Goal: Task Accomplishment & Management: Complete application form

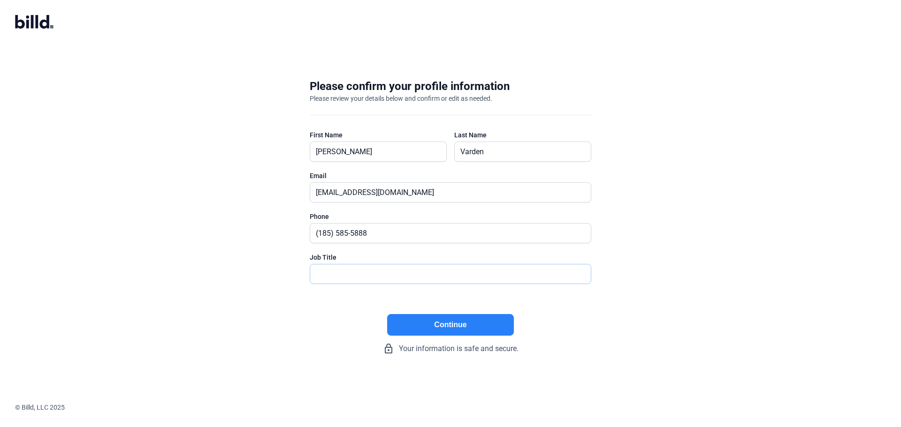
click at [360, 275] on input "text" at bounding box center [450, 274] width 281 height 19
type input "Owner"
type input "[PHONE_NUMBER]"
click at [407, 323] on button "Continue" at bounding box center [450, 325] width 127 height 22
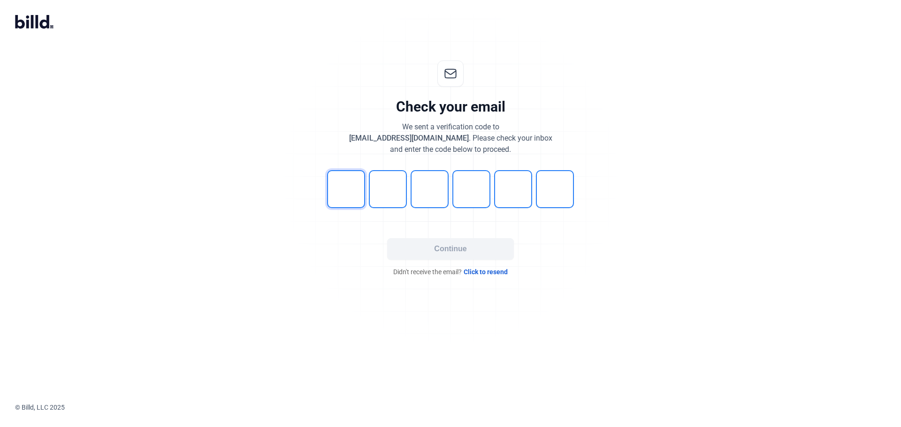
click at [350, 187] on input "tel" at bounding box center [346, 189] width 38 height 38
type input "7"
type input "8"
type input "3"
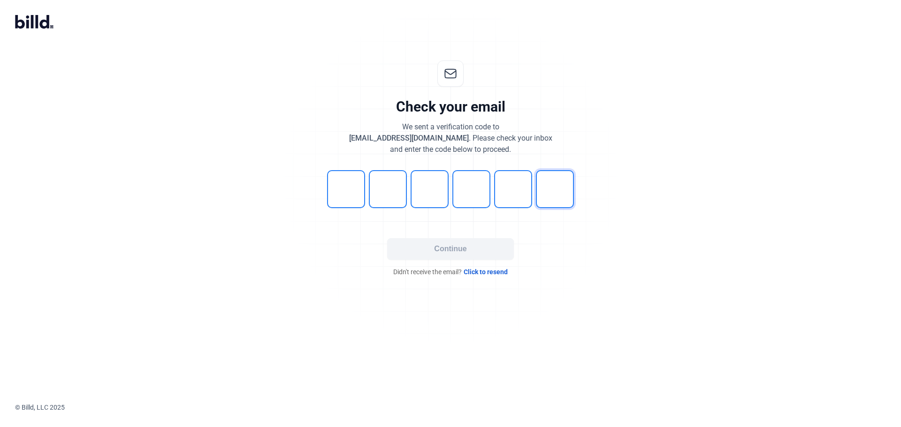
type input "1"
type input "5"
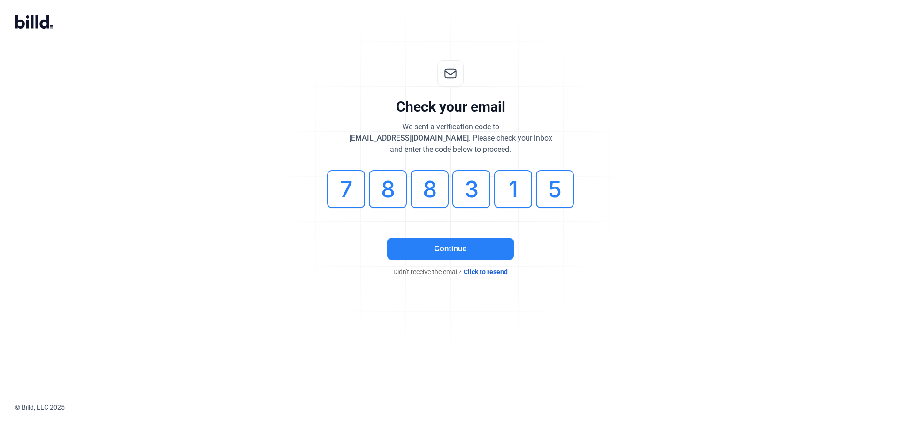
click at [449, 259] on button "Continue" at bounding box center [450, 249] width 127 height 22
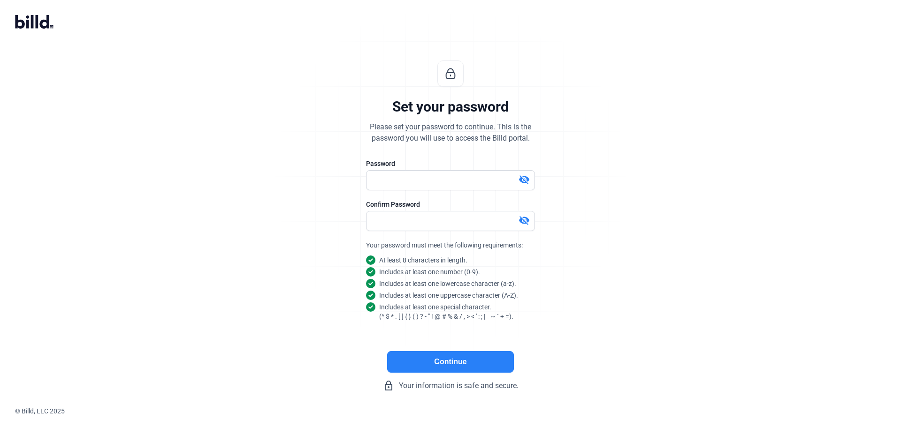
click at [455, 364] on button "Continue" at bounding box center [450, 362] width 127 height 22
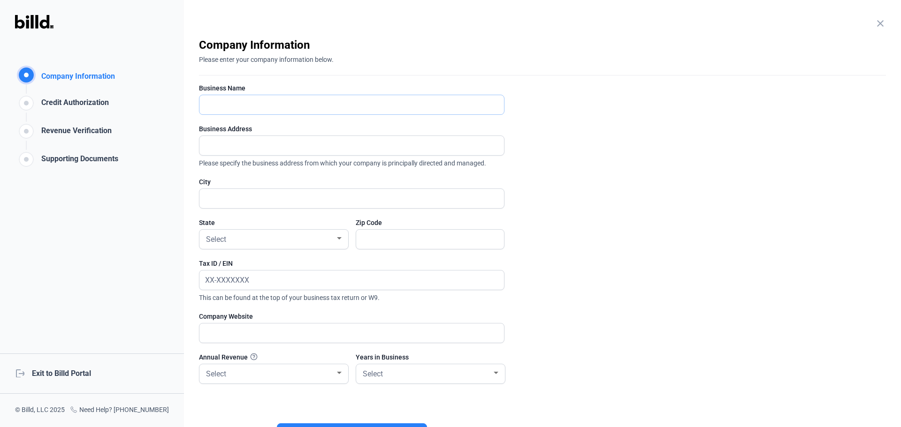
click at [292, 107] on input "text" at bounding box center [346, 104] width 294 height 19
type input "CRV Surveillance"
type input "[STREET_ADDRESS]"
type input "[GEOGRAPHIC_DATA]"
type input "35211"
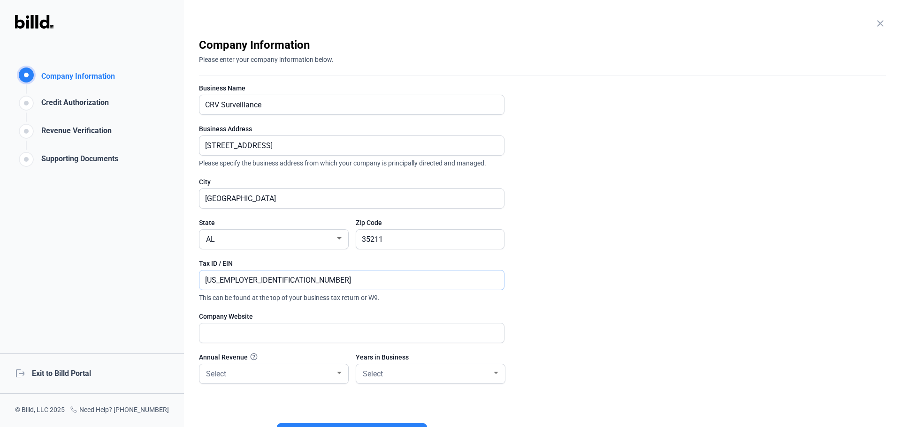
type input "[US_EMPLOYER_IDENTIFICATION_NUMBER]"
type input "[DOMAIN_NAME]"
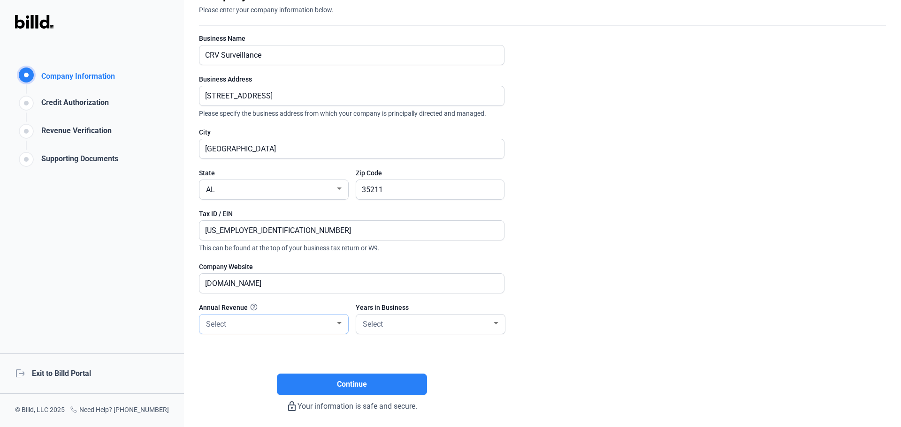
scroll to position [86, 0]
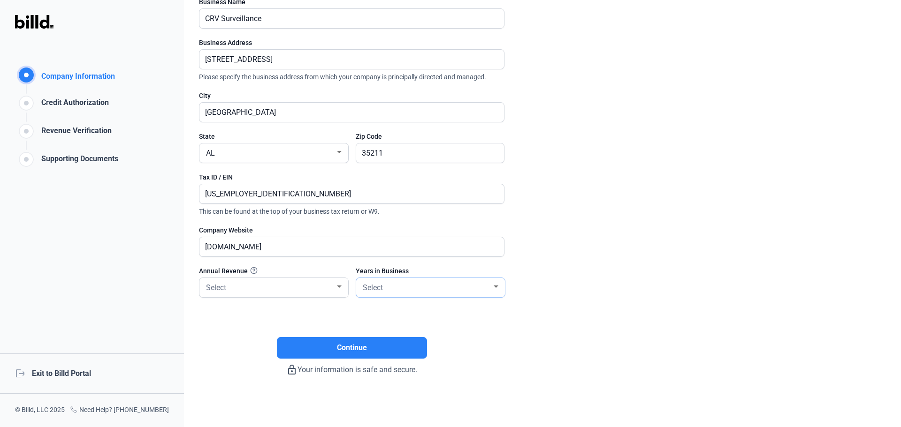
click at [403, 290] on div "Select" at bounding box center [426, 287] width 131 height 13
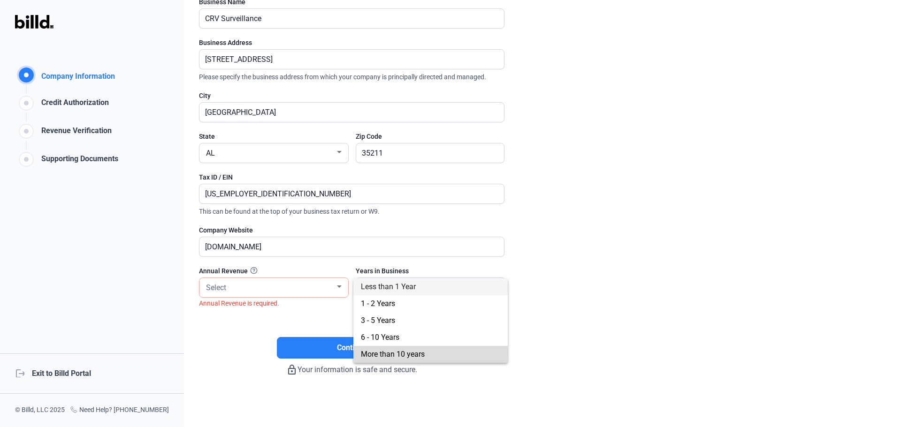
click at [397, 350] on span "More than 10 years" at bounding box center [430, 354] width 139 height 17
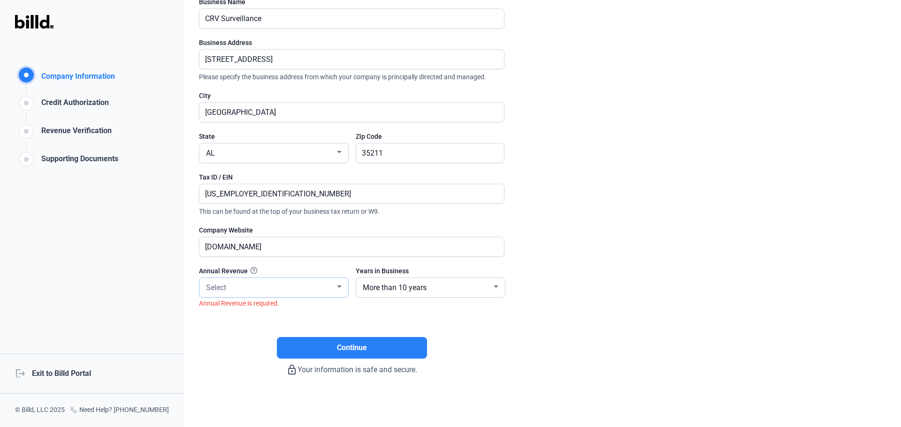
click at [252, 291] on div "Select" at bounding box center [269, 287] width 131 height 13
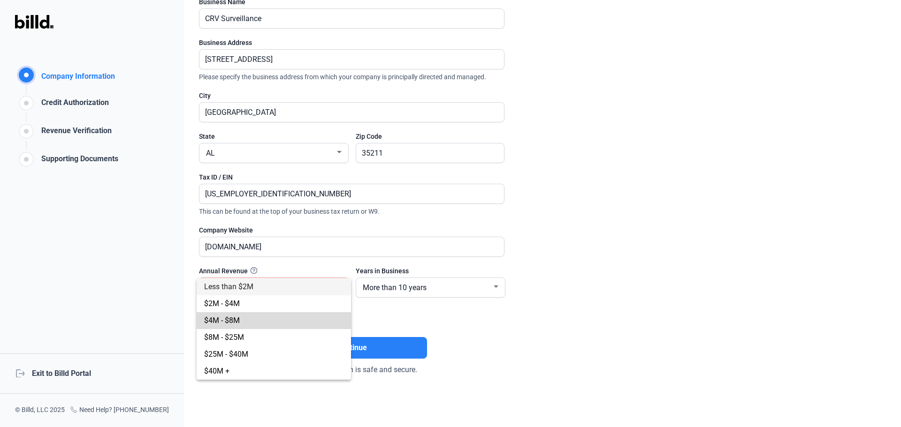
click at [252, 322] on span "$4M - $8M" at bounding box center [273, 321] width 139 height 17
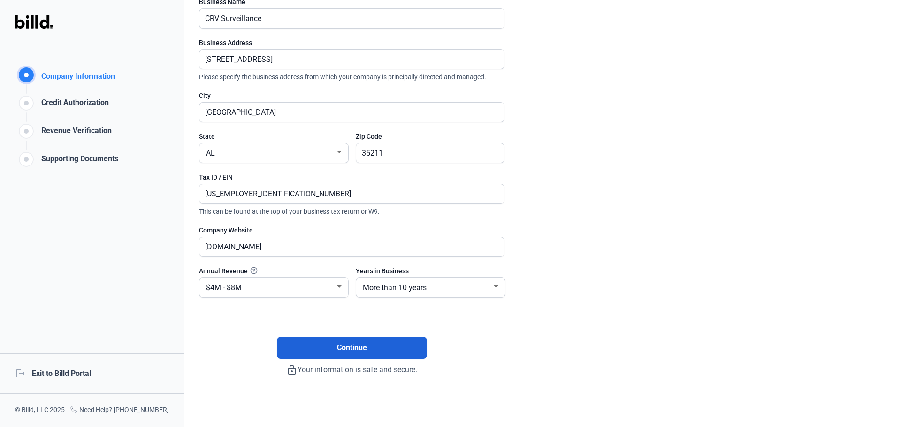
click at [304, 345] on button "Continue" at bounding box center [352, 348] width 150 height 22
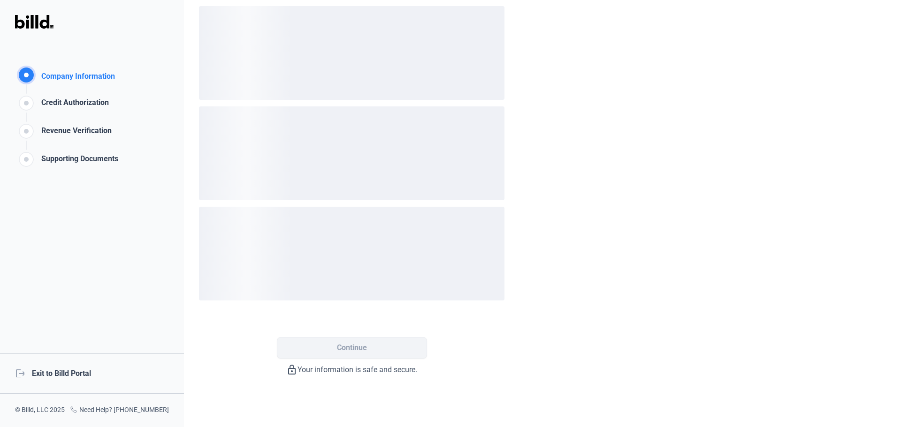
scroll to position [0, 0]
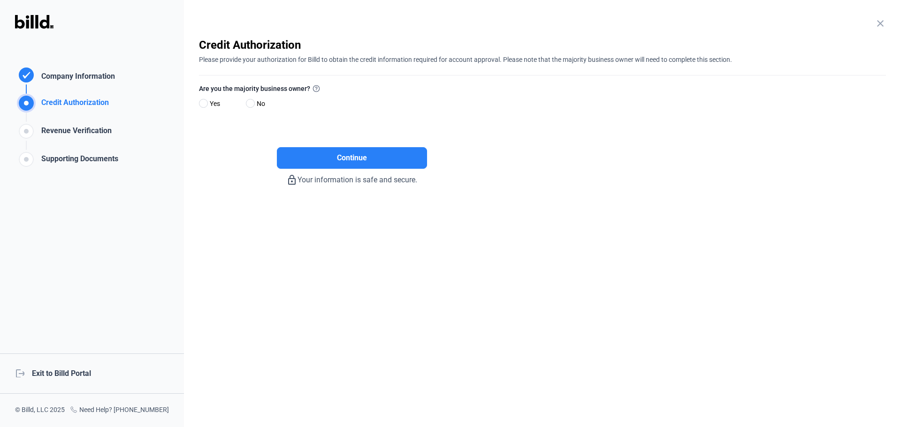
click at [202, 107] on span at bounding box center [203, 103] width 9 height 9
click at [202, 107] on input "Yes" at bounding box center [202, 103] width 7 height 7
radio input "true"
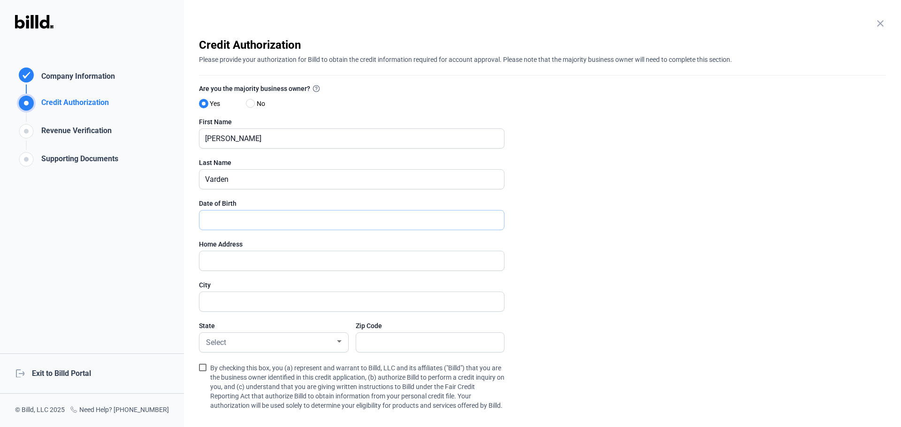
click at [249, 217] on input "text" at bounding box center [346, 220] width 294 height 19
type input "[DATE]"
type input "[STREET_ADDRESS]"
type input "[PERSON_NAME]"
type input "35080"
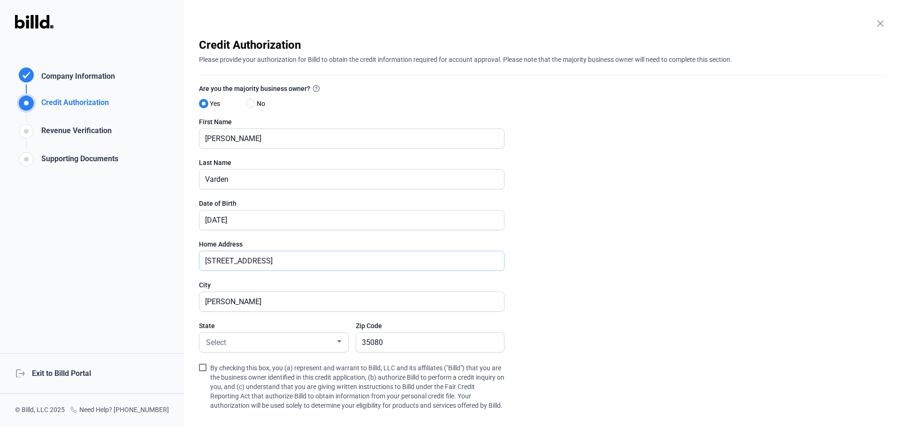
scroll to position [94, 0]
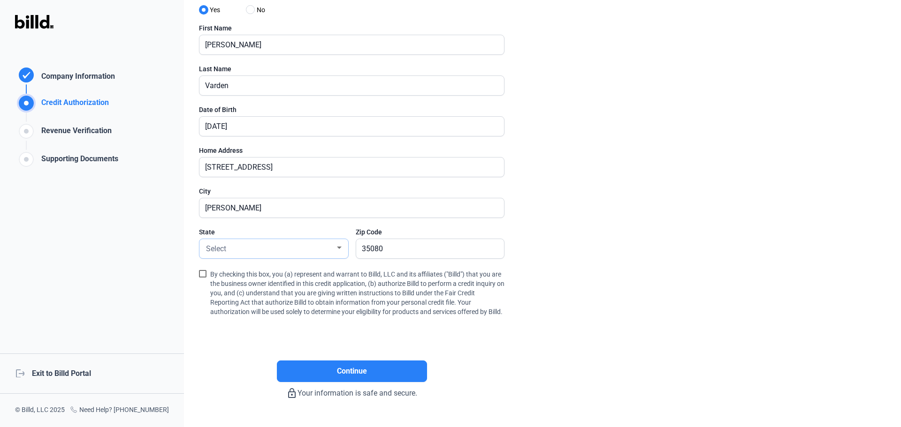
click at [263, 255] on div "Select" at bounding box center [269, 248] width 131 height 13
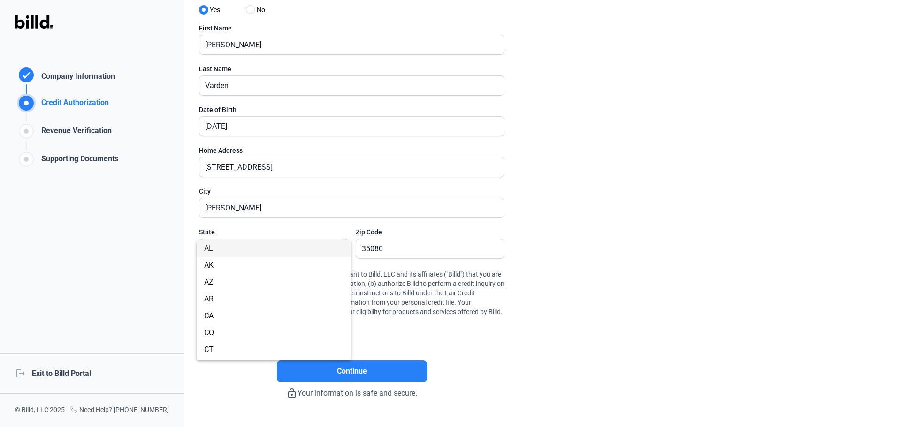
click at [240, 251] on span "AL" at bounding box center [273, 248] width 139 height 17
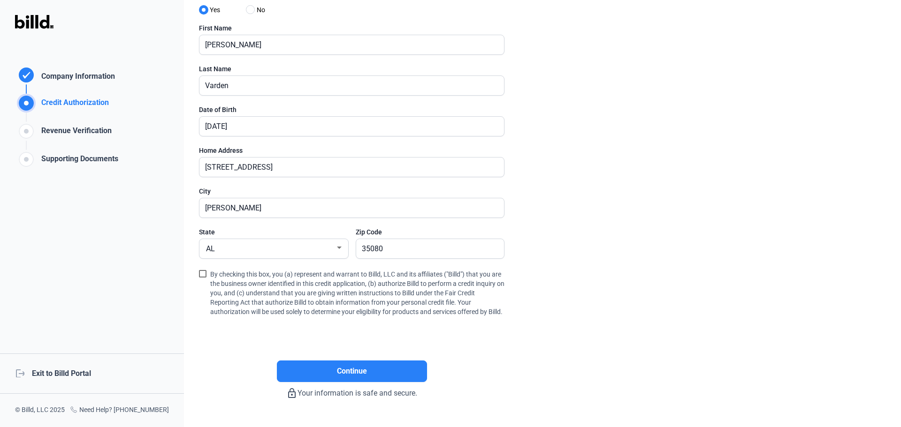
click at [200, 272] on span at bounding box center [203, 274] width 8 height 8
click at [0, 0] on input "By checking this box, you (a) represent and warrant to Billd, LLC and its affil…" at bounding box center [0, 0] width 0 height 0
click at [338, 377] on span "Continue" at bounding box center [352, 371] width 30 height 11
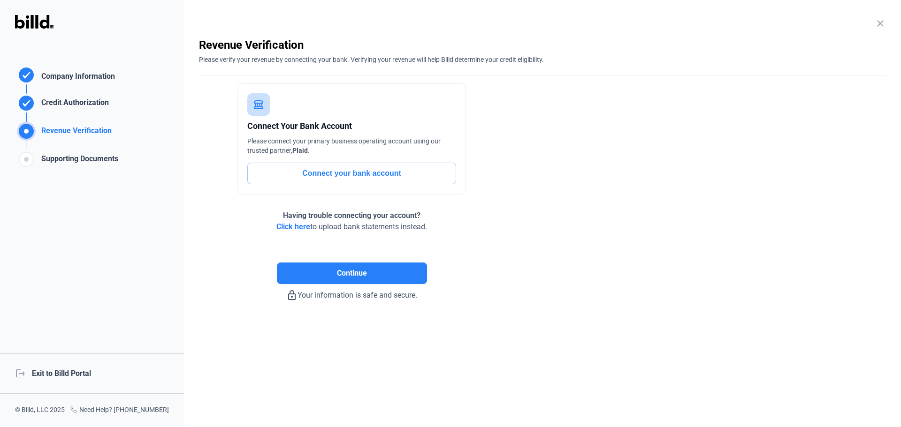
scroll to position [0, 0]
click at [284, 224] on span "Click here" at bounding box center [293, 226] width 34 height 9
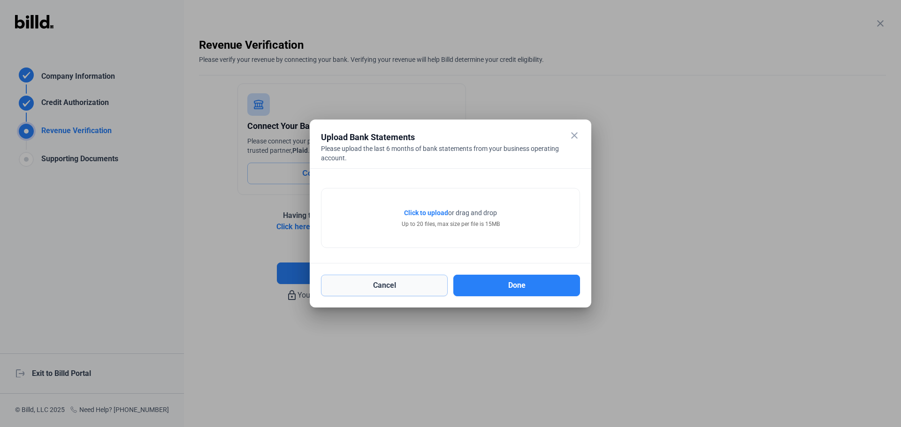
click at [369, 282] on button "Cancel" at bounding box center [384, 286] width 127 height 22
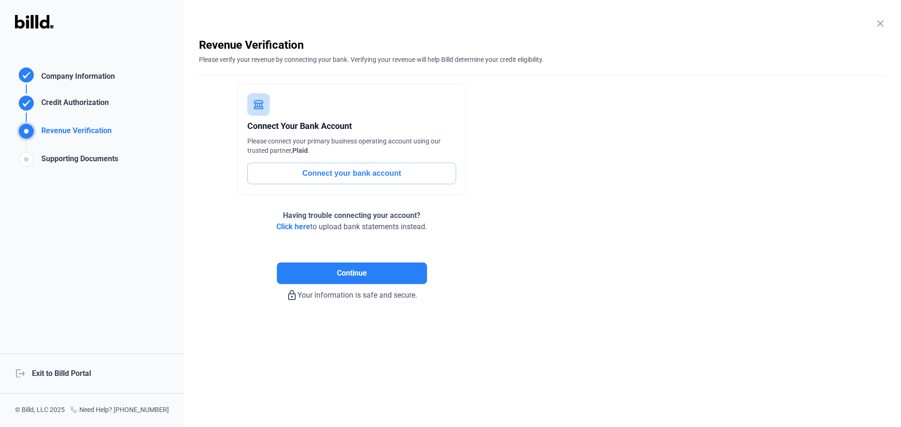
click at [313, 173] on button "Connect your bank account" at bounding box center [351, 174] width 209 height 22
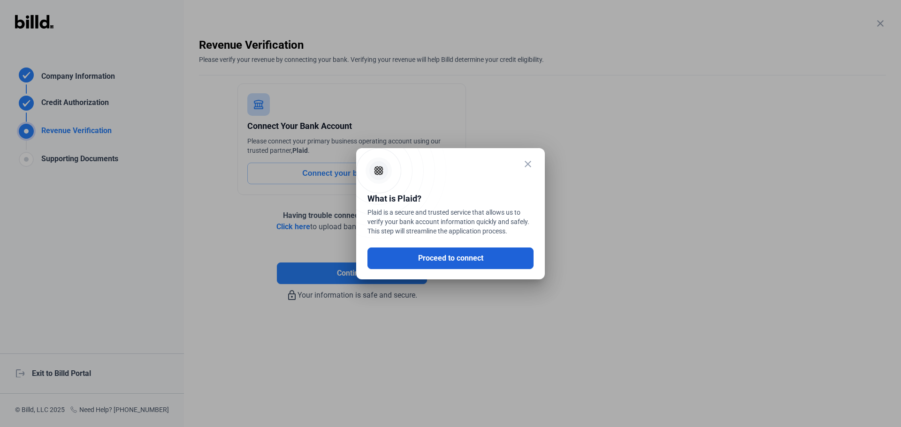
click at [422, 253] on button "Proceed to connect" at bounding box center [450, 259] width 166 height 22
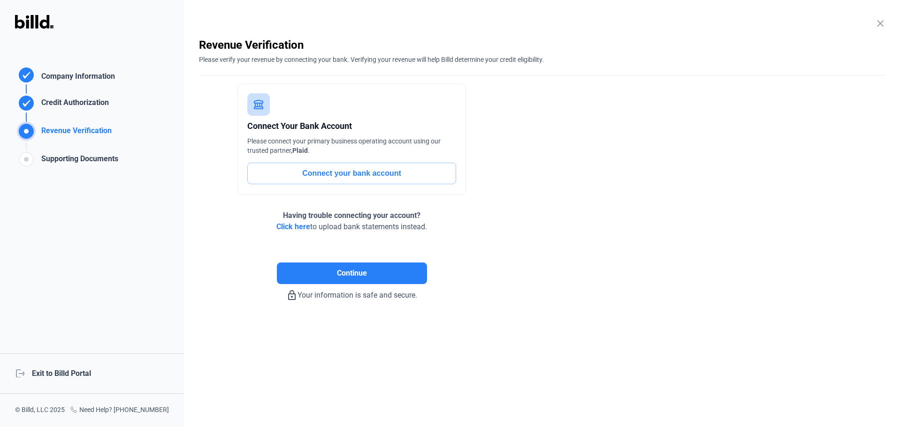
click at [297, 224] on span "Click here" at bounding box center [293, 226] width 34 height 9
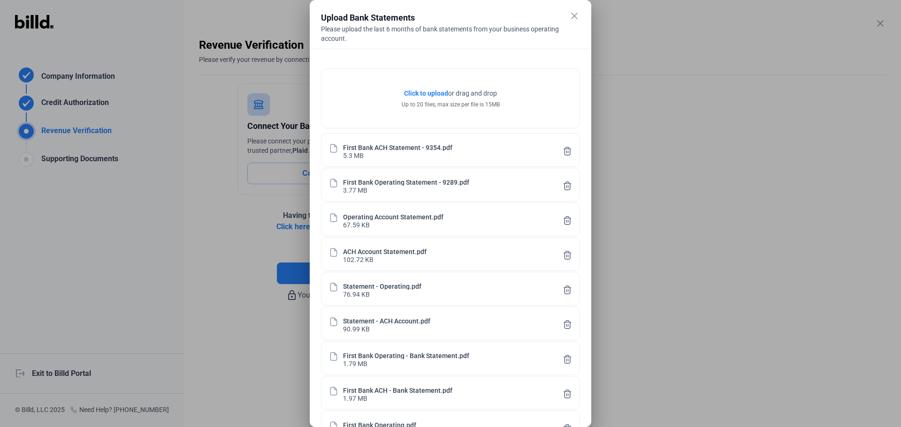
click at [573, 16] on mat-icon "close" at bounding box center [574, 15] width 11 height 11
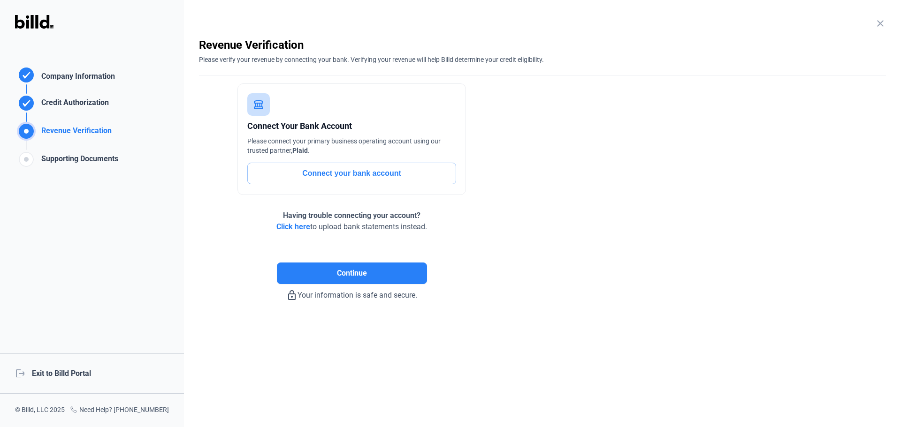
click at [294, 231] on span "Click here" at bounding box center [293, 226] width 34 height 9
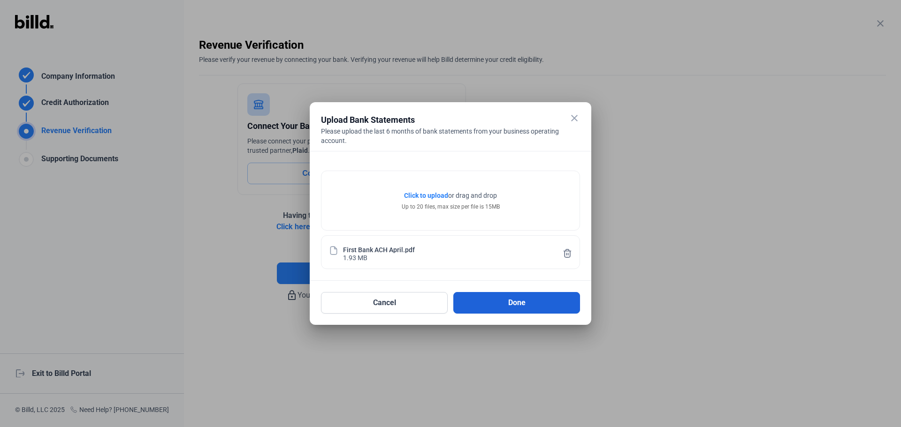
click at [518, 305] on button "Done" at bounding box center [516, 303] width 127 height 22
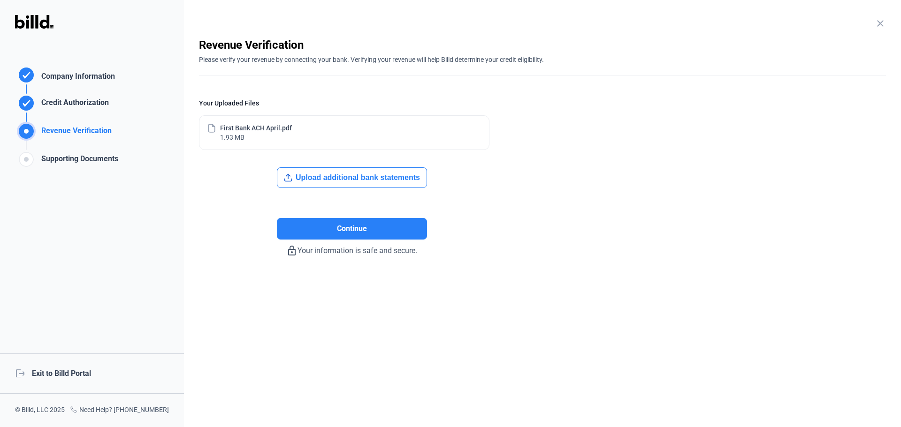
click at [336, 182] on button "Upload additional bank statements" at bounding box center [352, 178] width 150 height 21
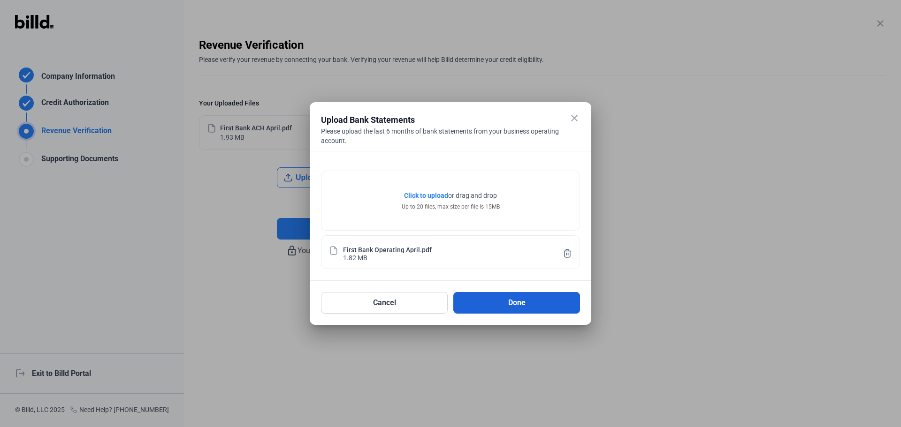
click at [511, 300] on button "Done" at bounding box center [516, 303] width 127 height 22
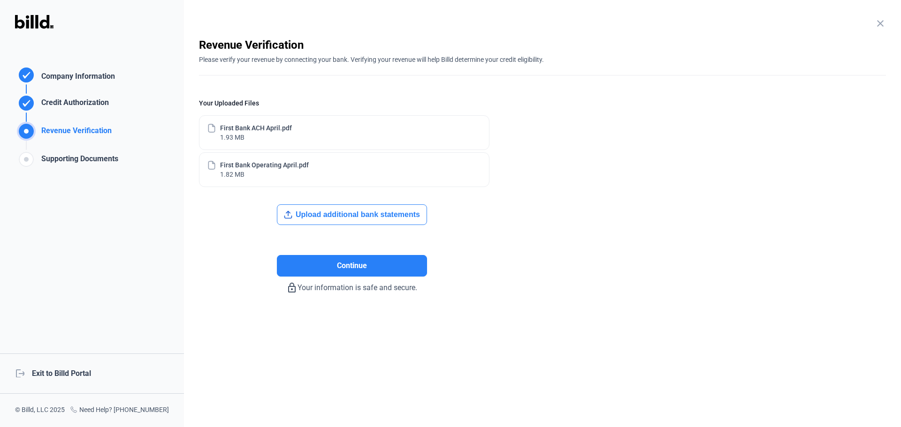
click at [328, 213] on button "Upload additional bank statements" at bounding box center [352, 215] width 150 height 21
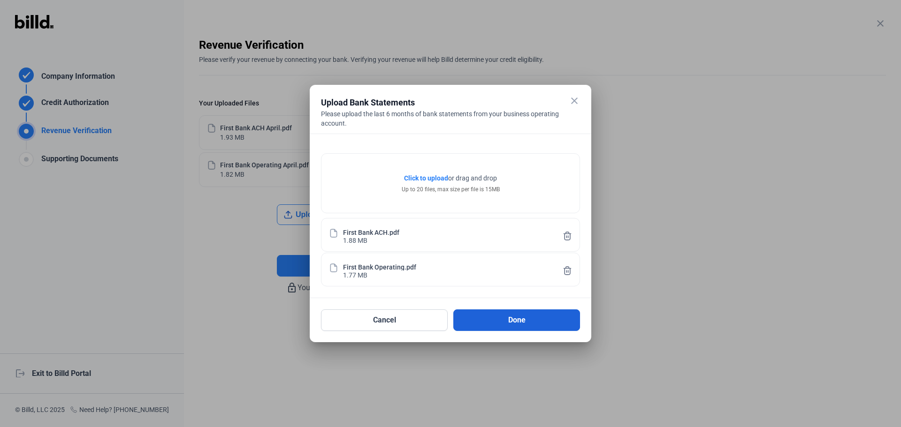
click at [522, 317] on button "Done" at bounding box center [516, 321] width 127 height 22
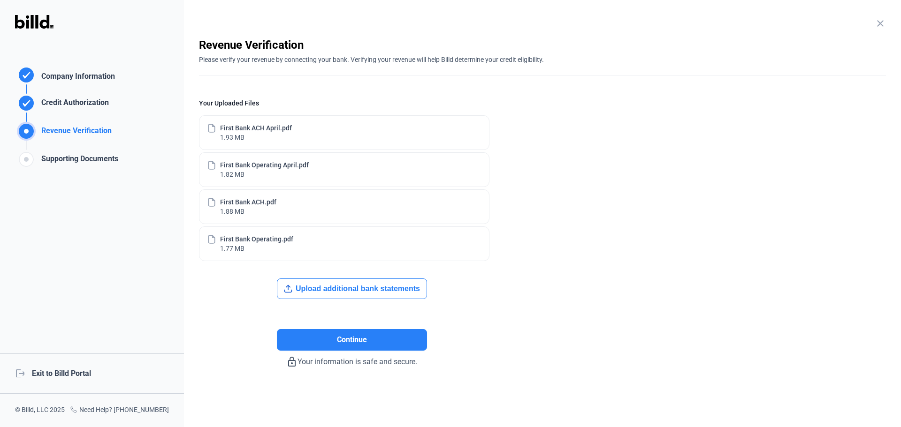
click at [354, 292] on button "Upload additional bank statements" at bounding box center [352, 289] width 150 height 21
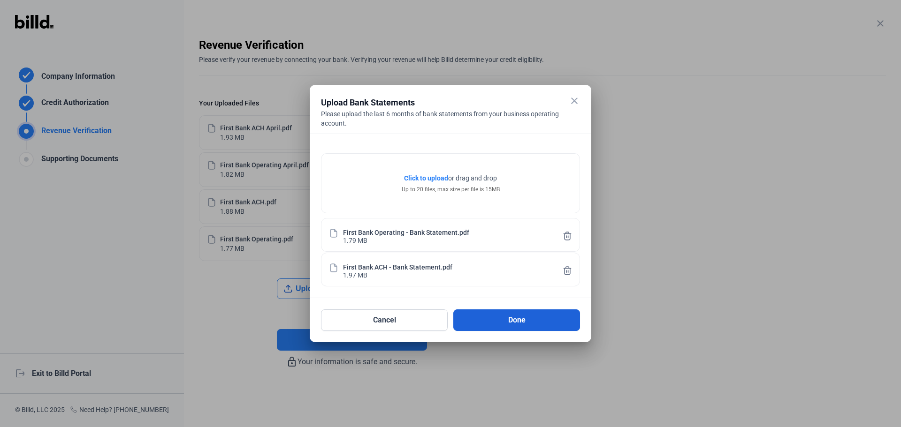
click at [514, 317] on button "Done" at bounding box center [516, 321] width 127 height 22
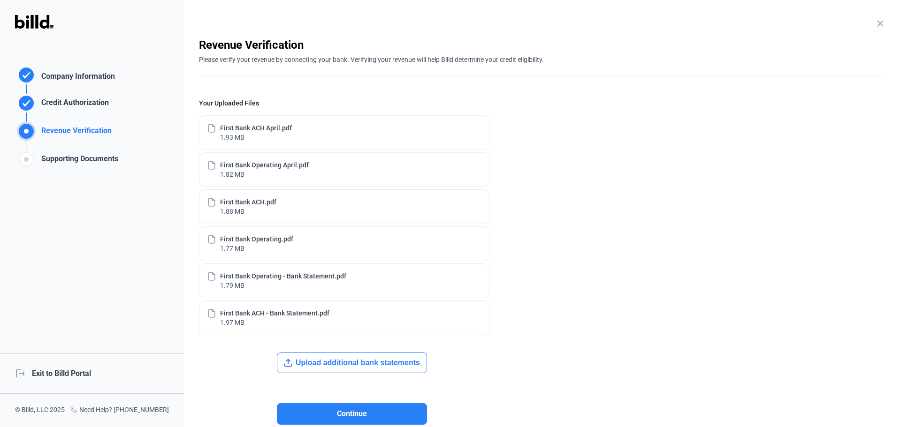
click at [332, 368] on button "Upload additional bank statements" at bounding box center [352, 363] width 150 height 21
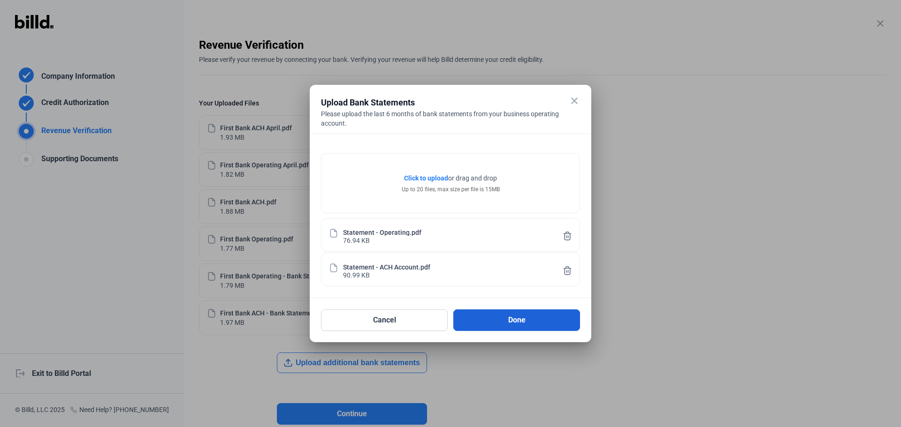
click at [488, 323] on button "Done" at bounding box center [516, 321] width 127 height 22
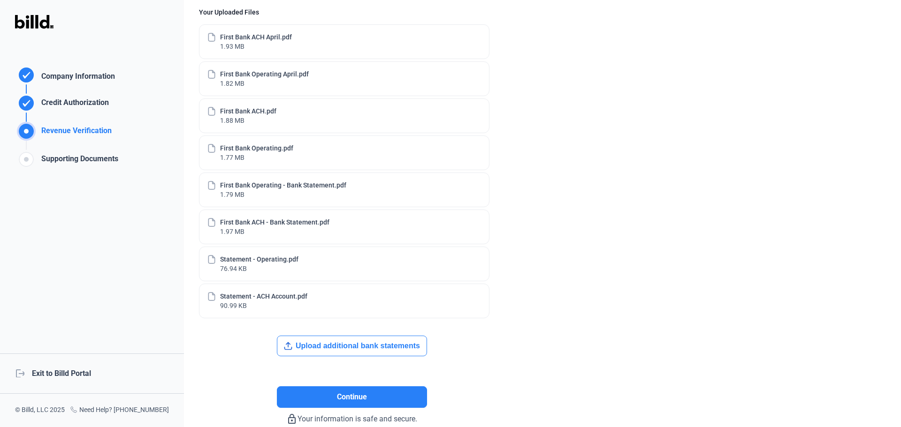
scroll to position [140, 0]
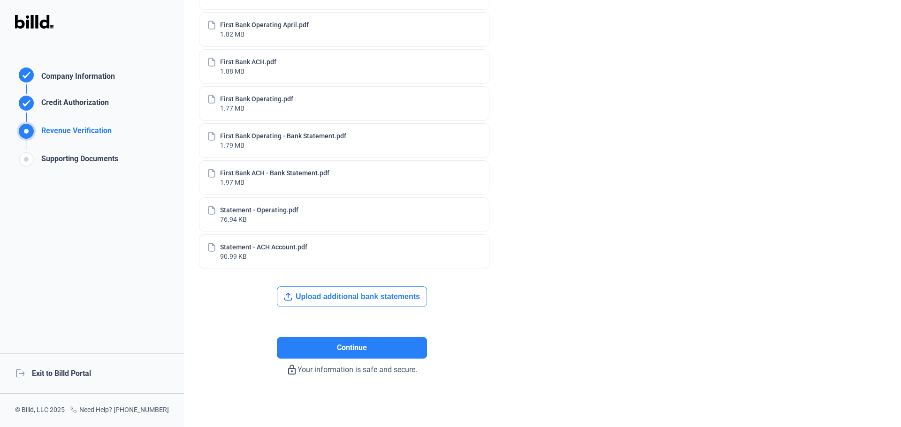
click at [383, 289] on button "Upload additional bank statements" at bounding box center [352, 297] width 150 height 21
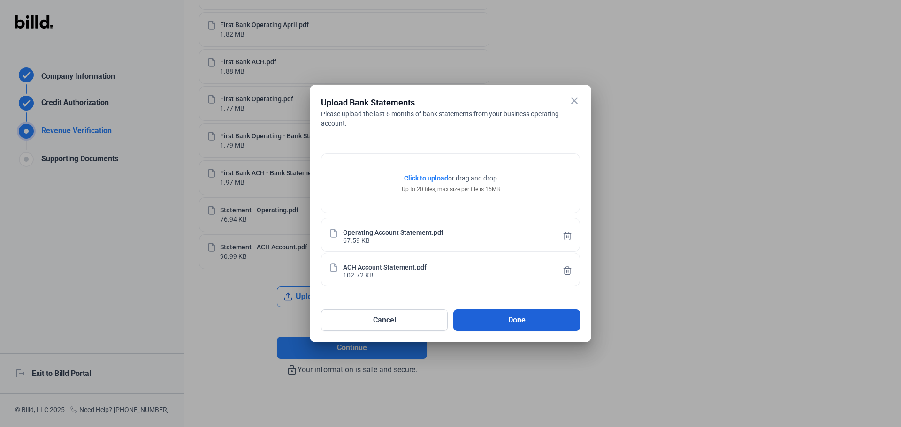
click at [504, 315] on button "Done" at bounding box center [516, 321] width 127 height 22
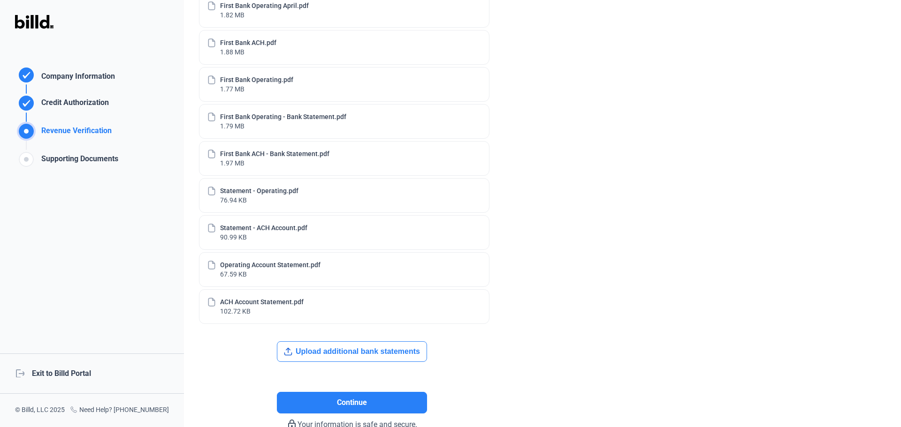
scroll to position [214, 0]
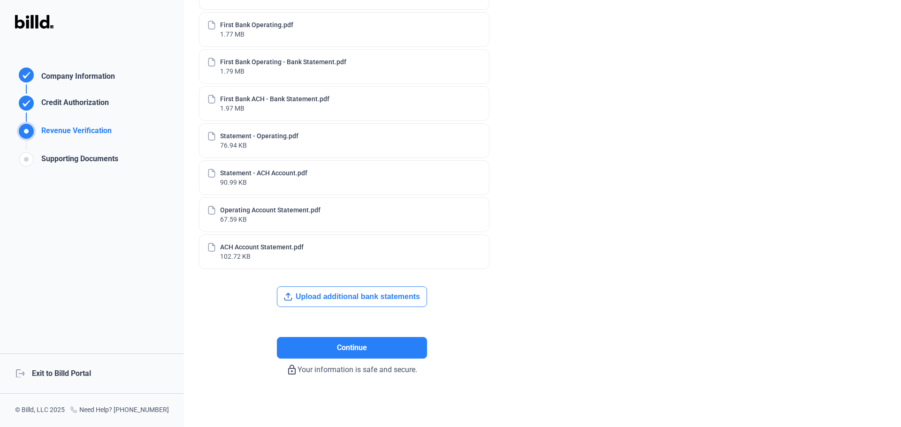
click at [343, 309] on div "Continue" at bounding box center [351, 333] width 305 height 52
click at [345, 301] on button "Upload additional bank statements" at bounding box center [352, 297] width 150 height 21
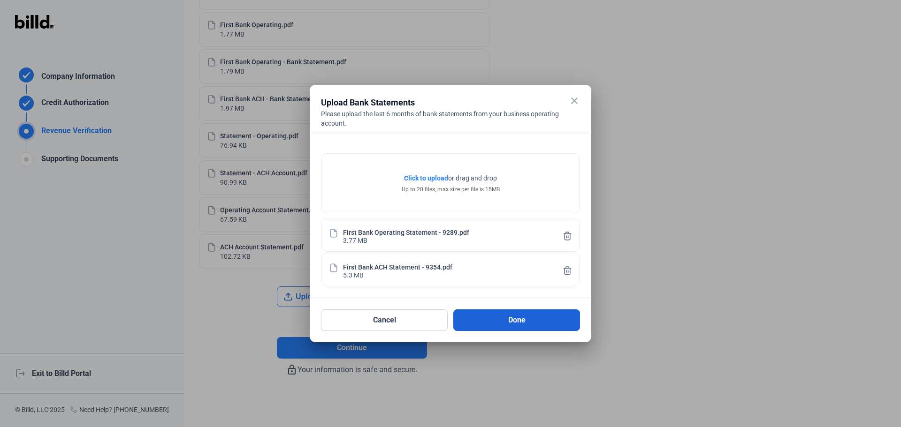
click at [505, 320] on button "Done" at bounding box center [516, 321] width 127 height 22
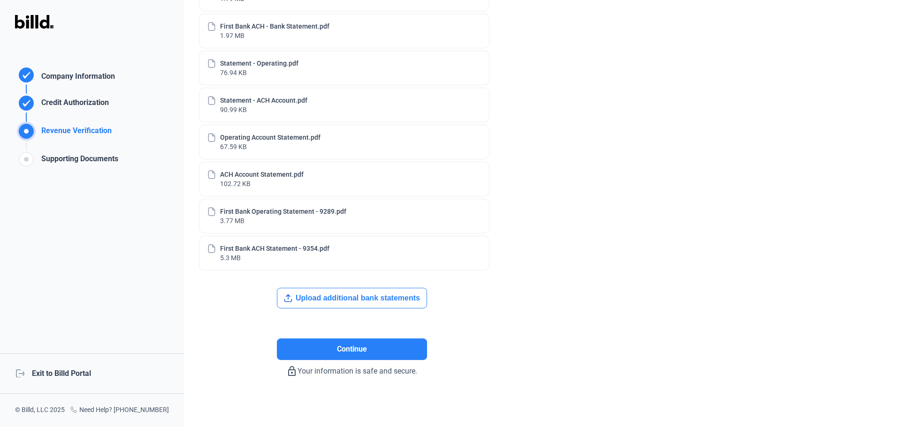
scroll to position [289, 0]
click at [345, 343] on span "Continue" at bounding box center [352, 348] width 30 height 11
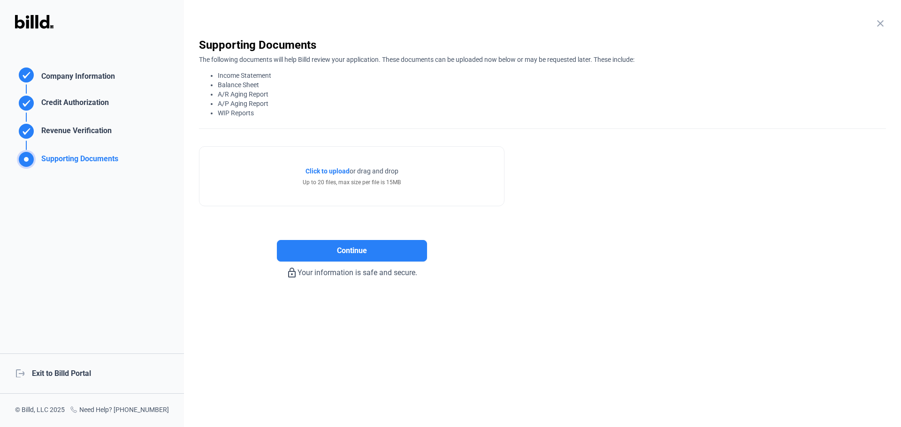
scroll to position [0, 0]
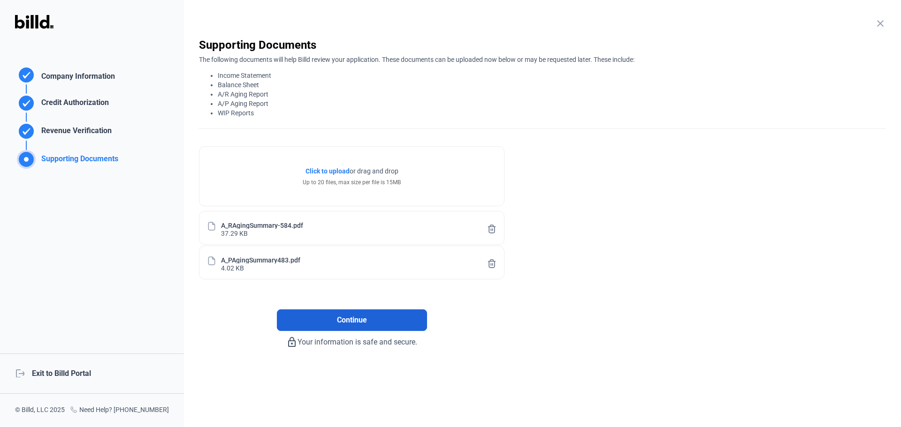
click at [344, 323] on span "Continue" at bounding box center [352, 320] width 30 height 11
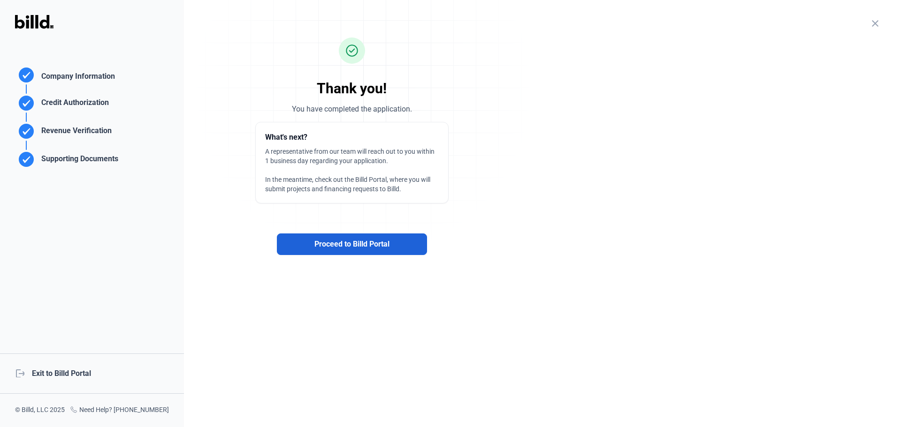
click at [357, 247] on span "Proceed to Billd Portal" at bounding box center [351, 244] width 75 height 11
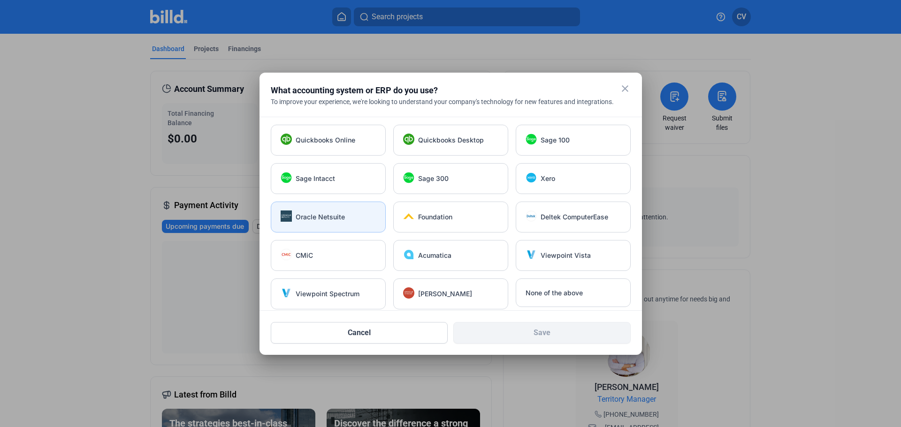
click at [339, 219] on span "Oracle Netsuite" at bounding box center [320, 217] width 49 height 9
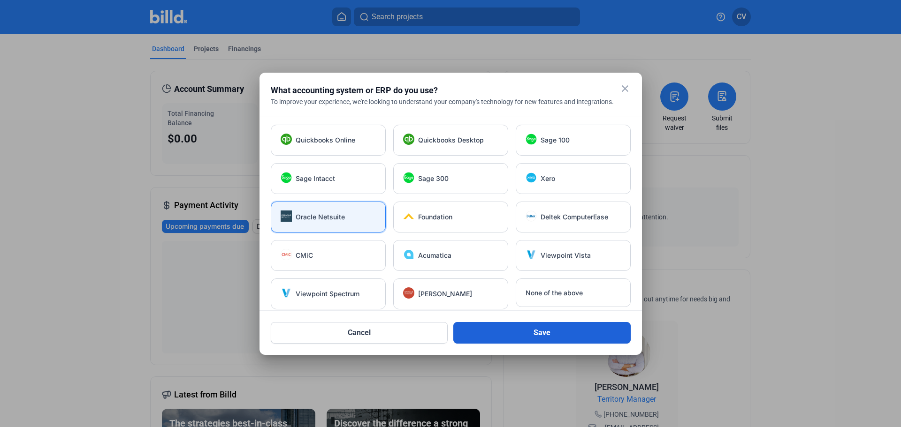
click at [495, 330] on button "Save" at bounding box center [541, 333] width 177 height 22
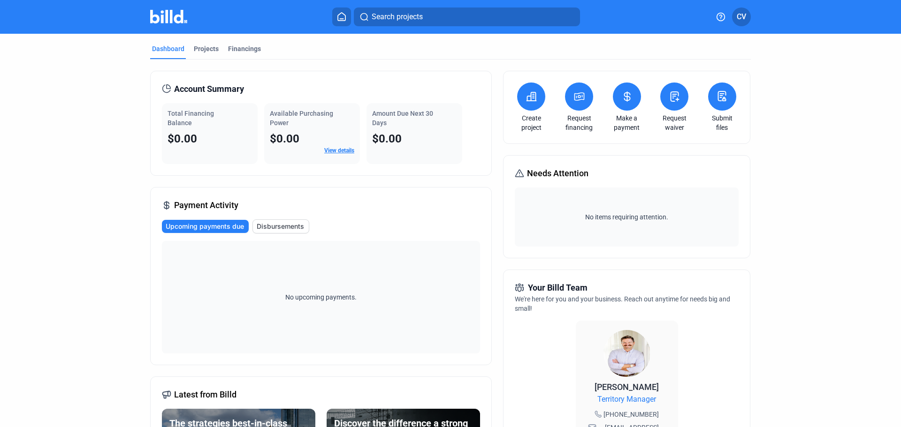
click at [529, 92] on icon at bounding box center [531, 96] width 9 height 8
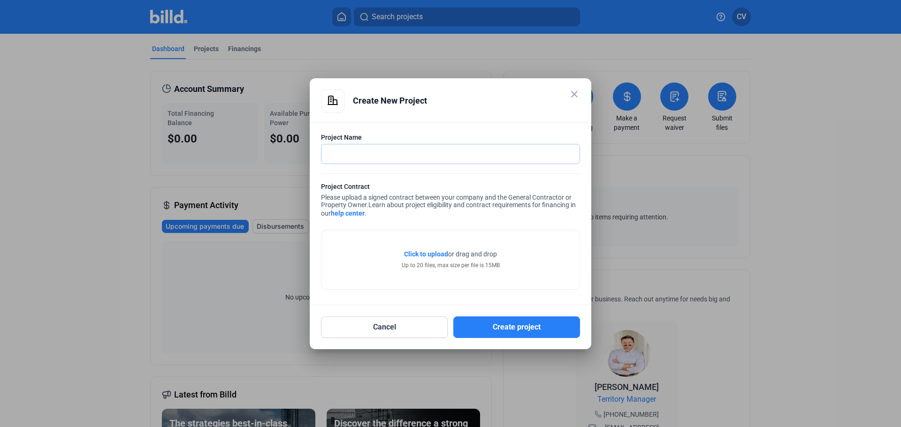
click at [418, 145] on input "text" at bounding box center [450, 154] width 258 height 19
type input "DC Blox HSV"
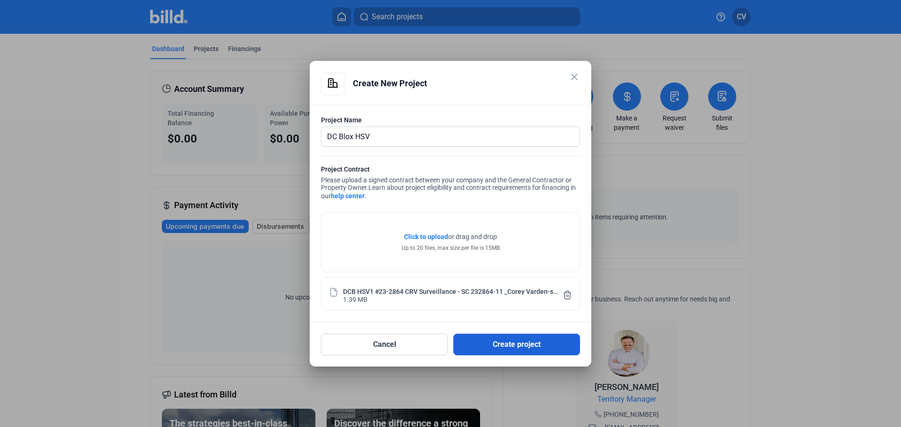
click at [494, 342] on button "Create project" at bounding box center [516, 345] width 127 height 22
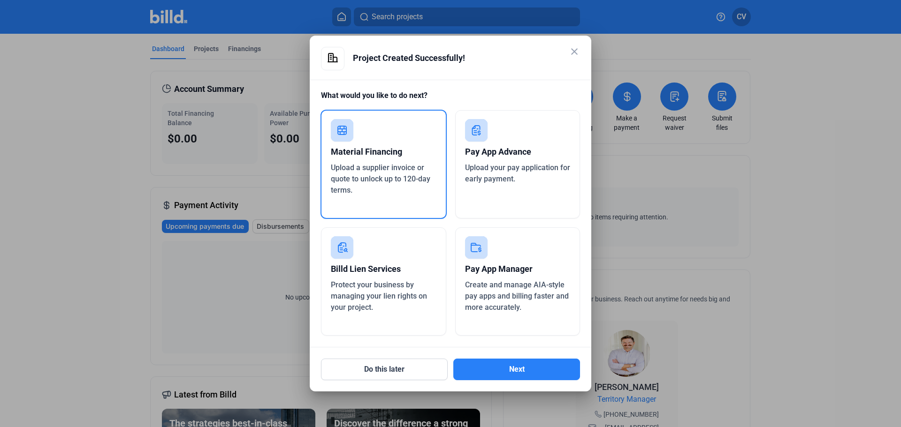
click at [484, 176] on span "Upload your pay application for early payment." at bounding box center [517, 173] width 105 height 20
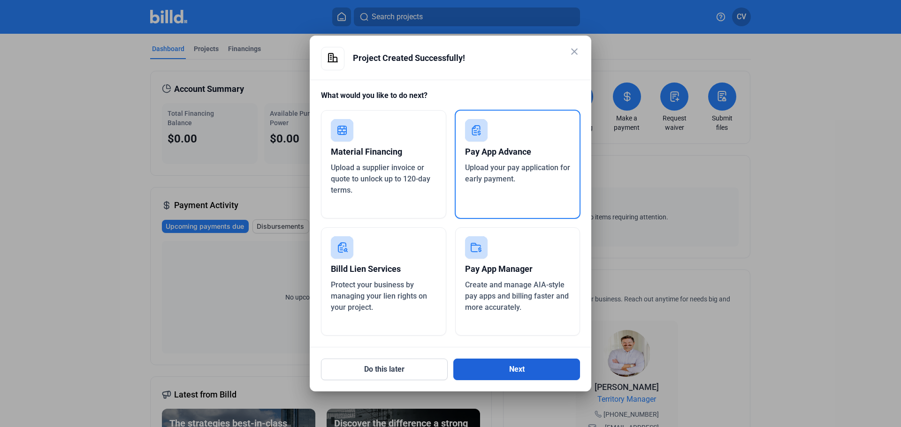
click at [493, 372] on button "Next" at bounding box center [516, 370] width 127 height 22
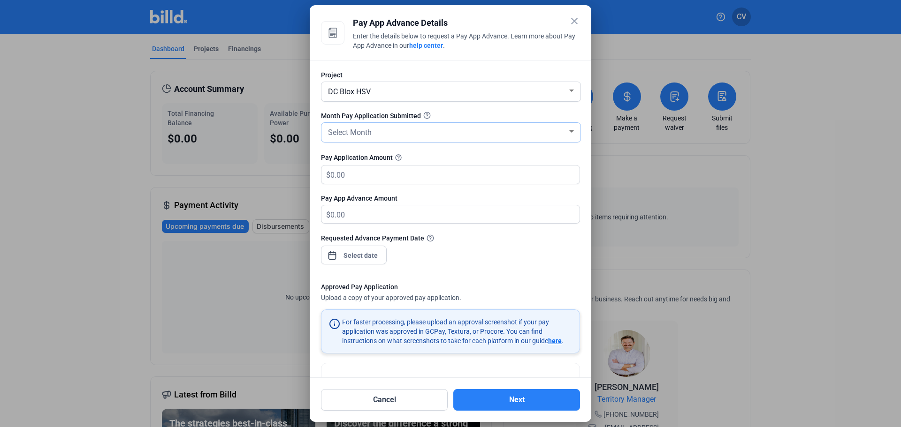
click at [371, 125] on div "Select Month" at bounding box center [446, 131] width 241 height 13
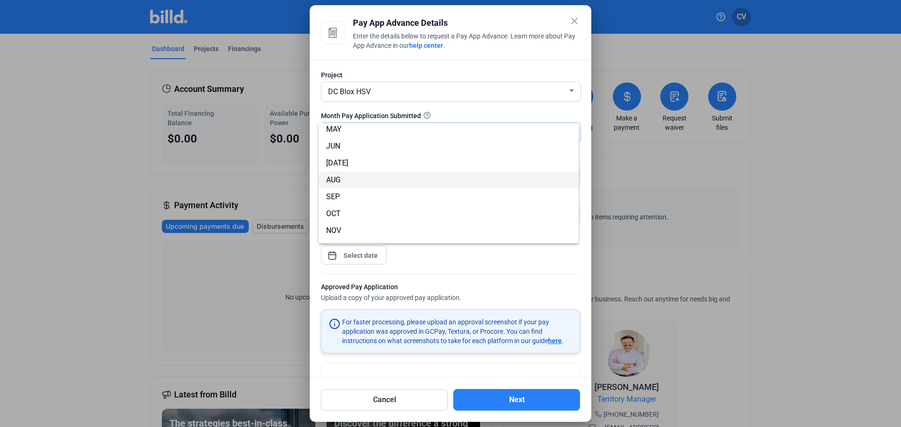
scroll to position [83, 0]
click at [385, 186] on span "SEP" at bounding box center [448, 184] width 245 height 17
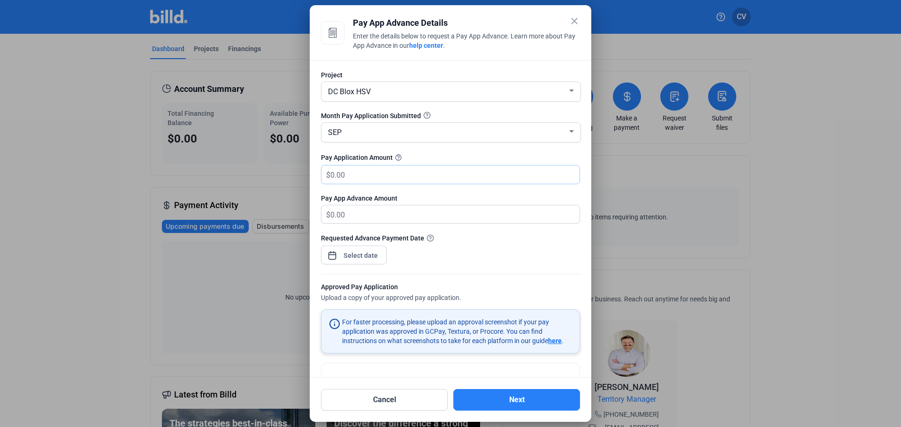
click at [365, 177] on input "text" at bounding box center [449, 175] width 238 height 18
type input "3"
type input "3.00"
type input "36"
type input "36.00"
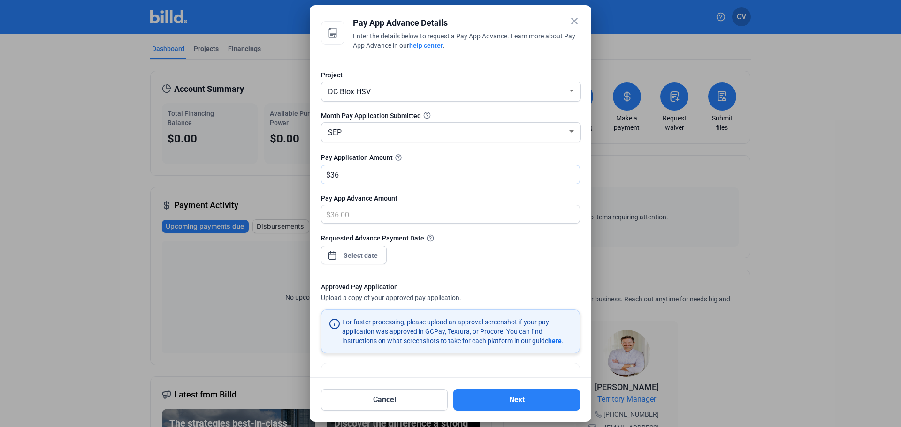
type input "360"
type input "360.00"
type input "3607"
type input "3,607.00"
type input "3,6071"
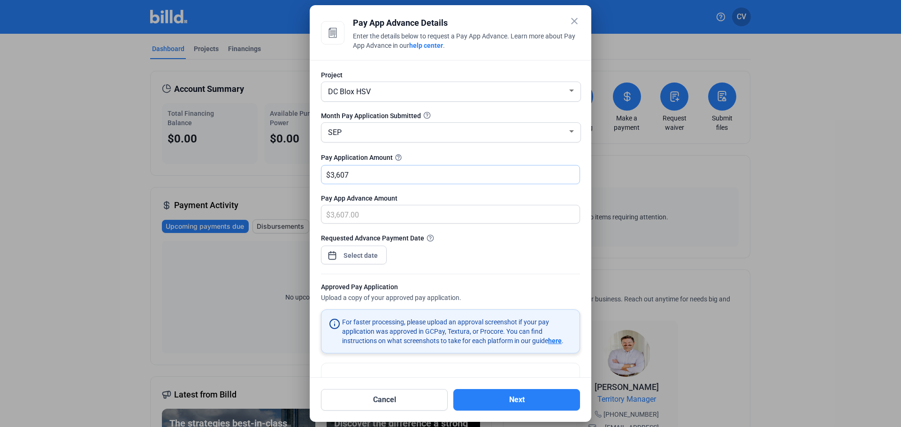
type input "36,071.00"
type input "36,071.4"
type input "36,071.40"
type input "36,071.46"
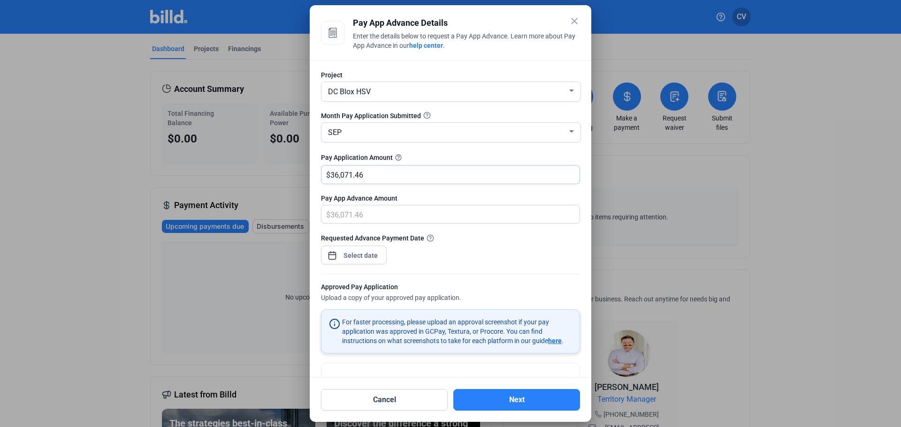
type input "36,071.46"
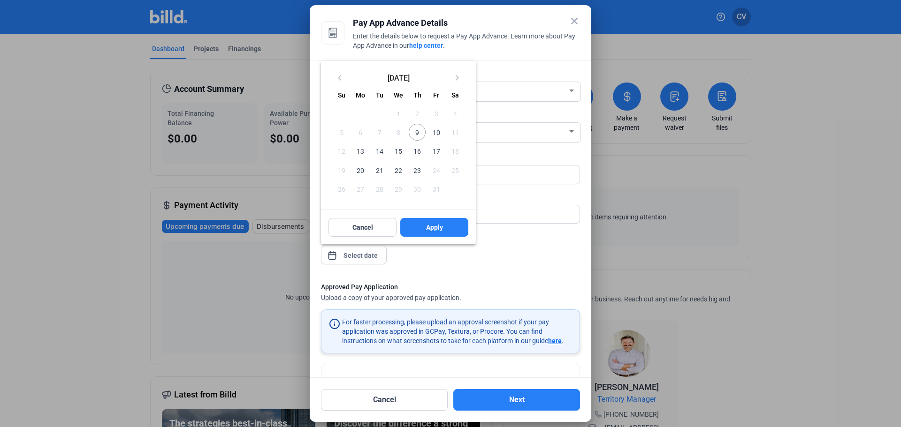
click at [365, 259] on div "close Pay App Advance Details Enter the details below to request a Pay App Adva…" at bounding box center [450, 213] width 901 height 427
click at [414, 132] on span "9" at bounding box center [417, 132] width 17 height 17
click at [415, 227] on button "Apply" at bounding box center [434, 227] width 68 height 19
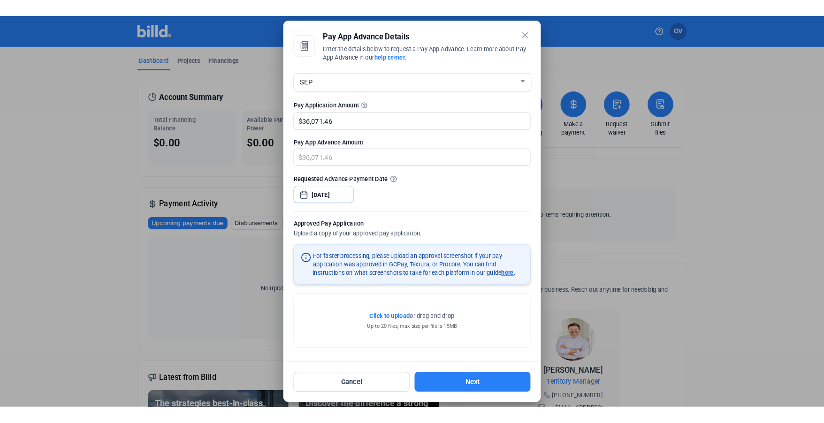
scroll to position [61, 0]
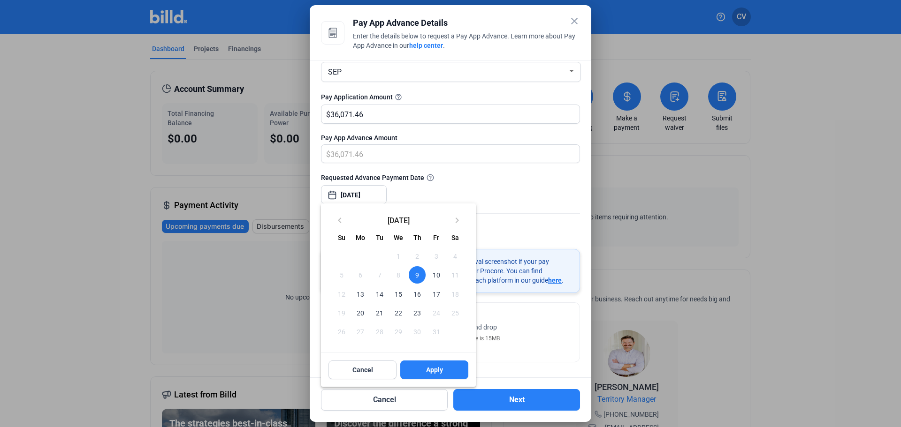
click at [417, 277] on span "9" at bounding box center [417, 275] width 17 height 17
click at [488, 222] on div at bounding box center [450, 213] width 901 height 427
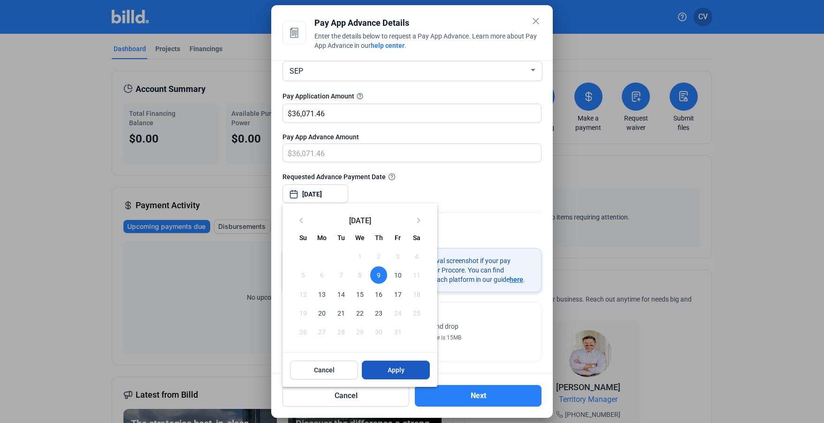
click at [388, 372] on span "Apply" at bounding box center [396, 370] width 17 height 9
click at [397, 277] on span "10" at bounding box center [397, 275] width 17 height 17
click at [388, 374] on span "Apply" at bounding box center [396, 370] width 17 height 9
click at [373, 273] on span "9" at bounding box center [378, 275] width 17 height 17
click at [380, 366] on button "Apply" at bounding box center [396, 370] width 68 height 19
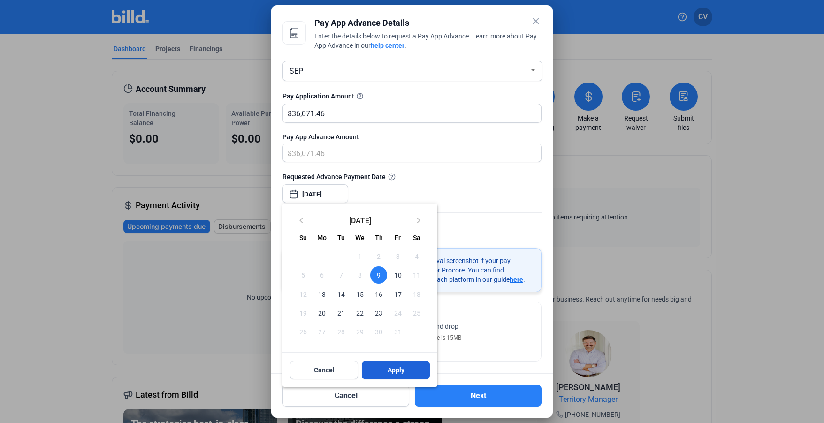
type input "[DATE]"
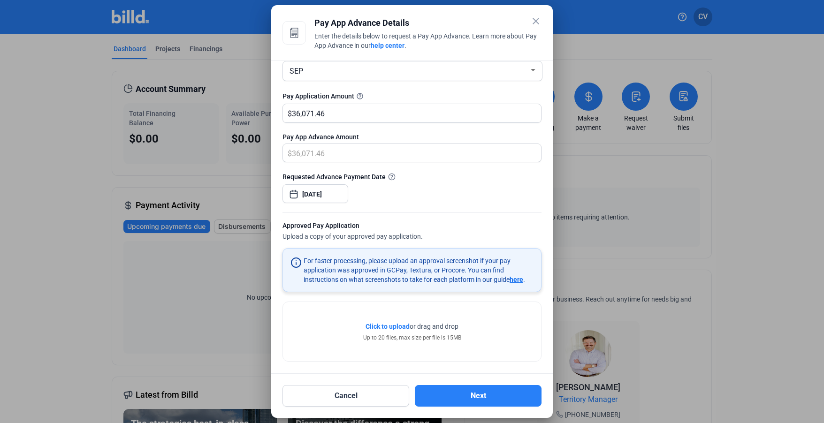
click at [375, 213] on div at bounding box center [411, 207] width 259 height 9
click at [330, 320] on div "Click to upload Tap to upload or drag and drop Up to 20 files, max size per fil…" at bounding box center [412, 331] width 258 height 59
click at [382, 327] on span "Click to upload" at bounding box center [388, 327] width 44 height 8
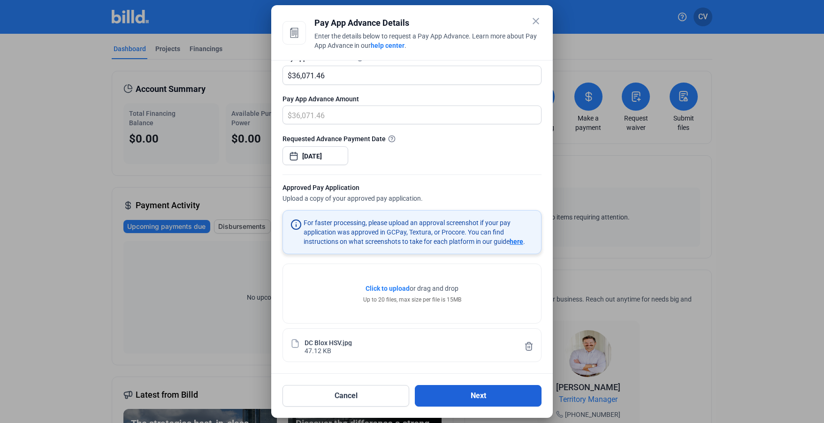
click at [451, 395] on button "Next" at bounding box center [478, 396] width 127 height 22
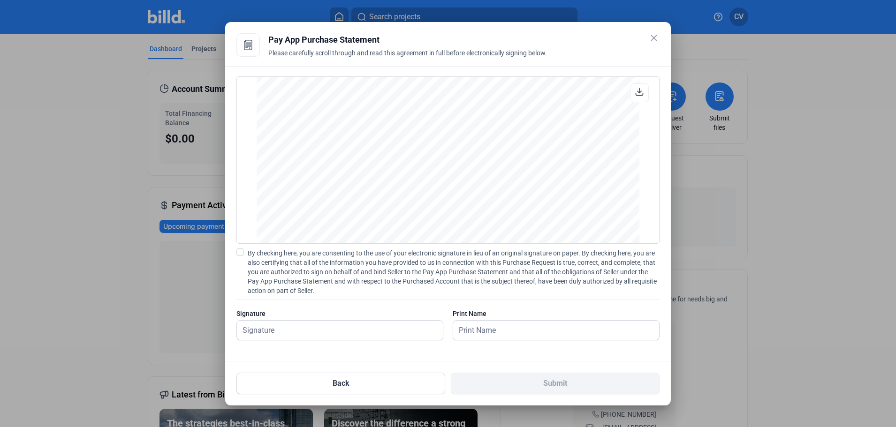
scroll to position [1173, 0]
click at [241, 251] on span at bounding box center [241, 253] width 8 height 8
click at [0, 0] on input "By checking here, you are consenting to the use of your electronic signature in…" at bounding box center [0, 0] width 0 height 0
click at [267, 326] on input "text" at bounding box center [340, 330] width 206 height 19
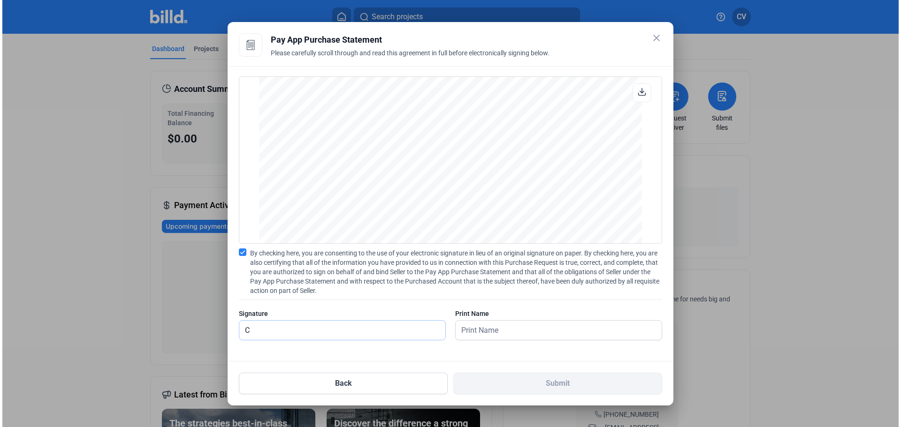
scroll to position [1175, 0]
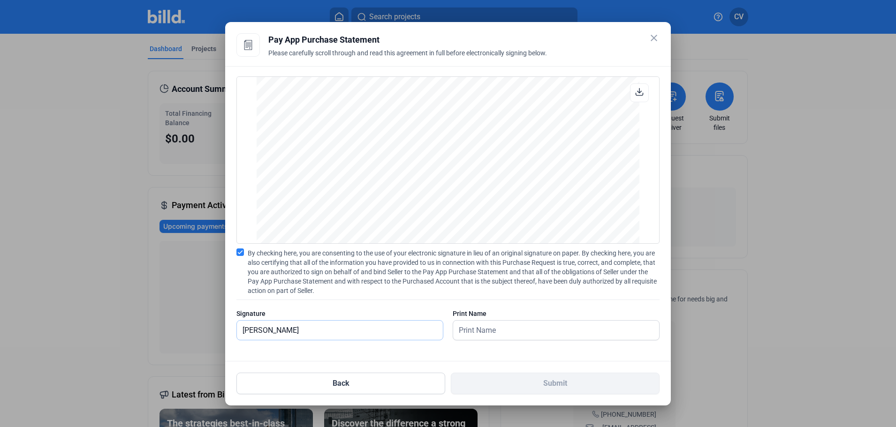
type input "[PERSON_NAME]"
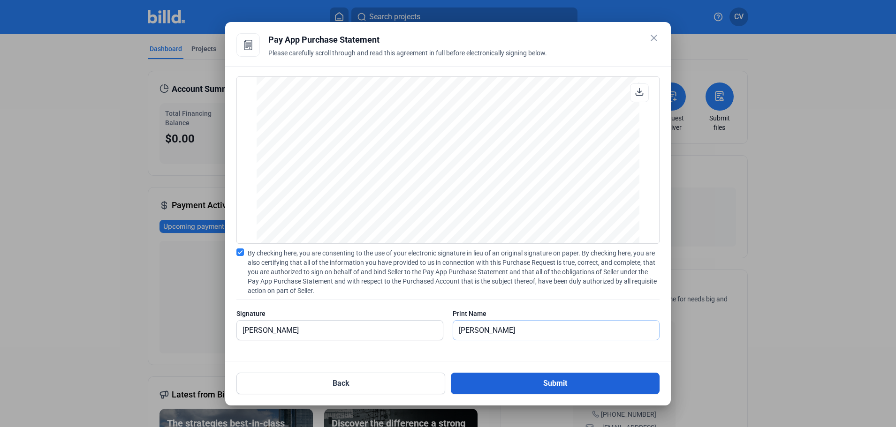
type input "[PERSON_NAME]"
click at [466, 390] on button "Submit" at bounding box center [555, 384] width 209 height 22
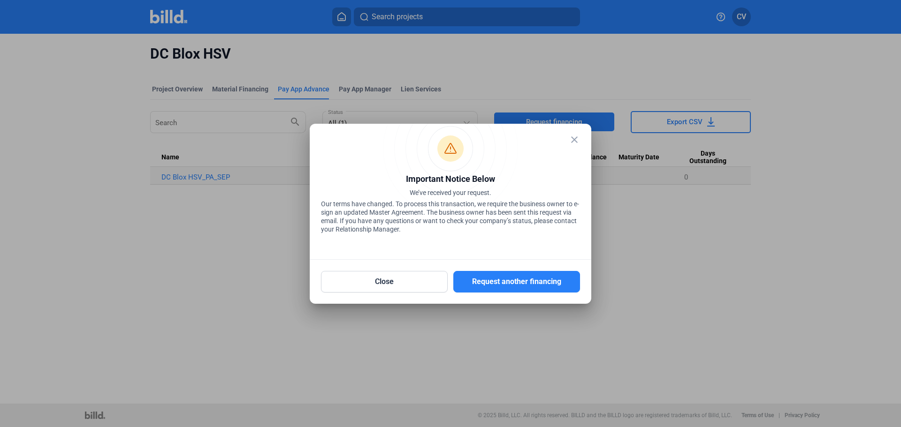
click at [570, 137] on mat-icon "close" at bounding box center [574, 139] width 11 height 11
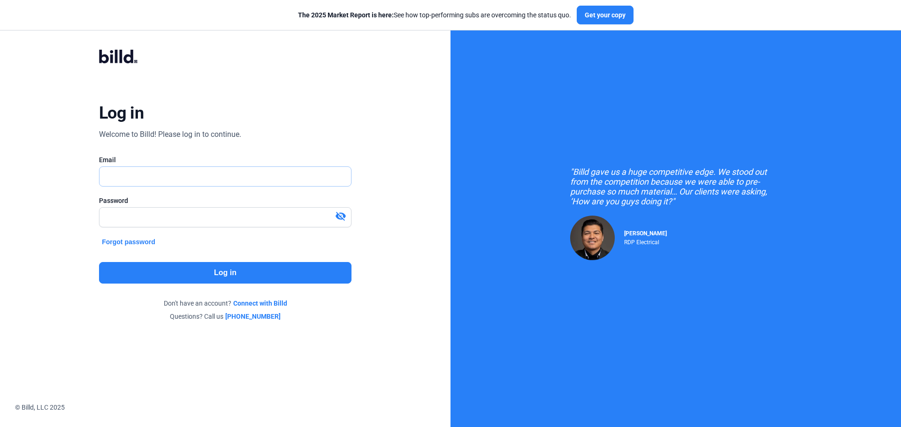
type input "[EMAIL_ADDRESS][DOMAIN_NAME]"
click at [215, 273] on button "Log in" at bounding box center [225, 273] width 252 height 22
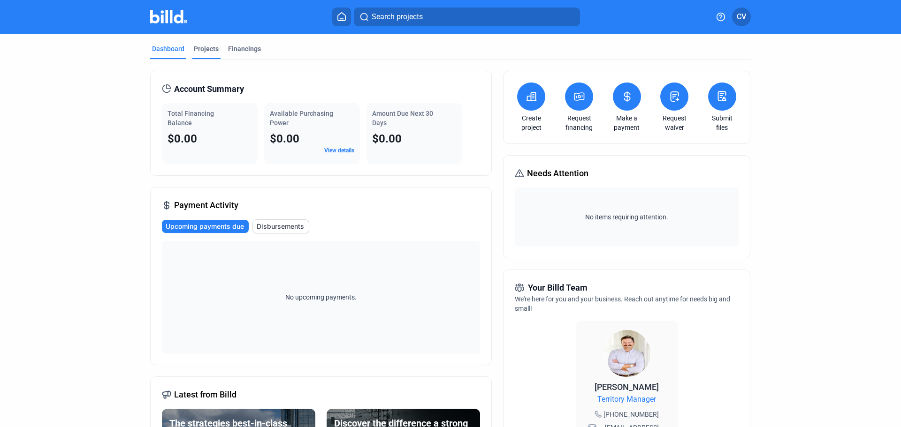
click at [212, 53] on div "Projects" at bounding box center [206, 48] width 25 height 9
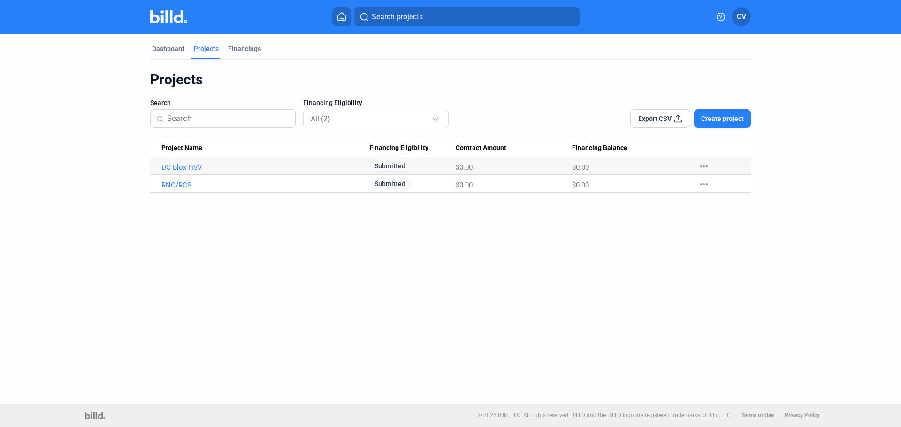
click at [182, 186] on link "RNC/RCS" at bounding box center [265, 185] width 208 height 8
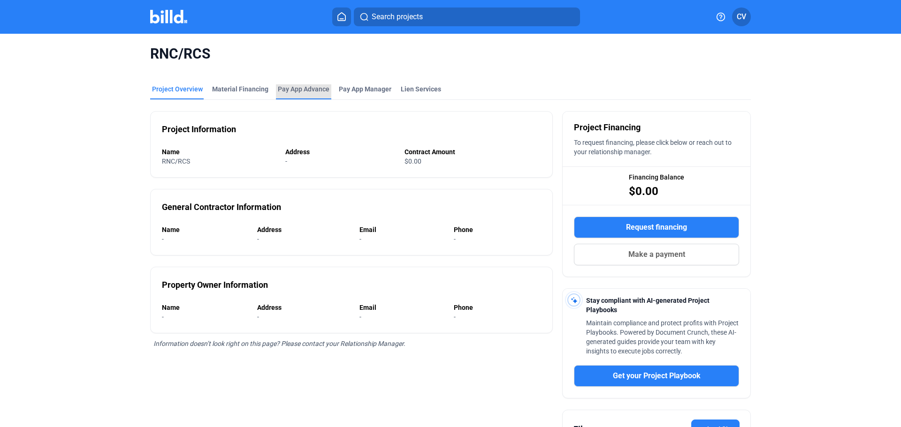
click at [301, 92] on div "Pay App Advance" at bounding box center [304, 88] width 52 height 9
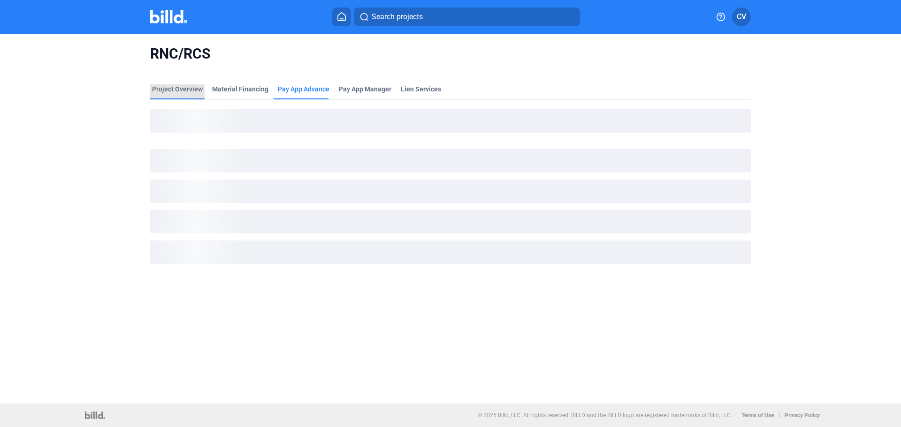
click at [191, 92] on div "Project Overview" at bounding box center [177, 88] width 51 height 9
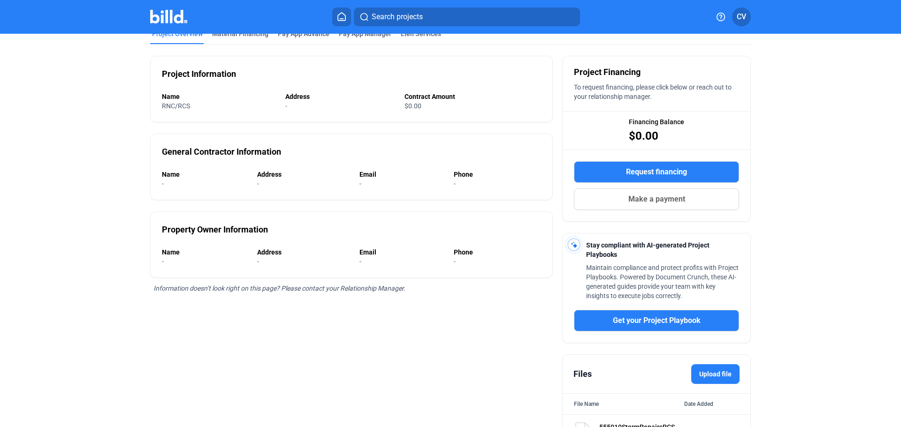
scroll to position [113, 0]
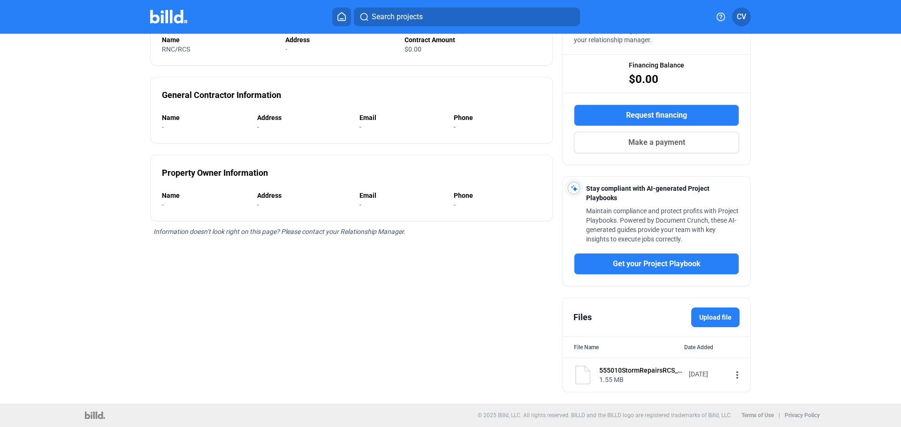
click at [732, 377] on mat-icon "more_vert" at bounding box center [737, 375] width 11 height 11
click at [739, 389] on span "View" at bounding box center [740, 392] width 14 height 7
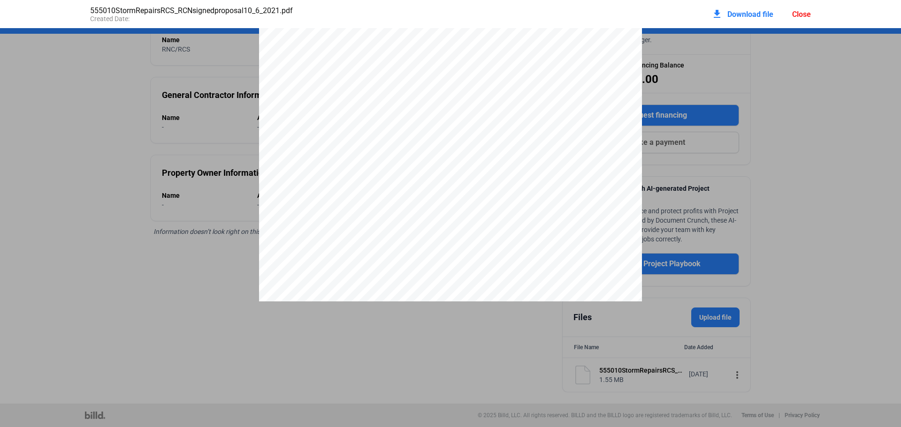
scroll to position [1835, 0]
click at [809, 10] on div "Close" at bounding box center [801, 14] width 19 height 9
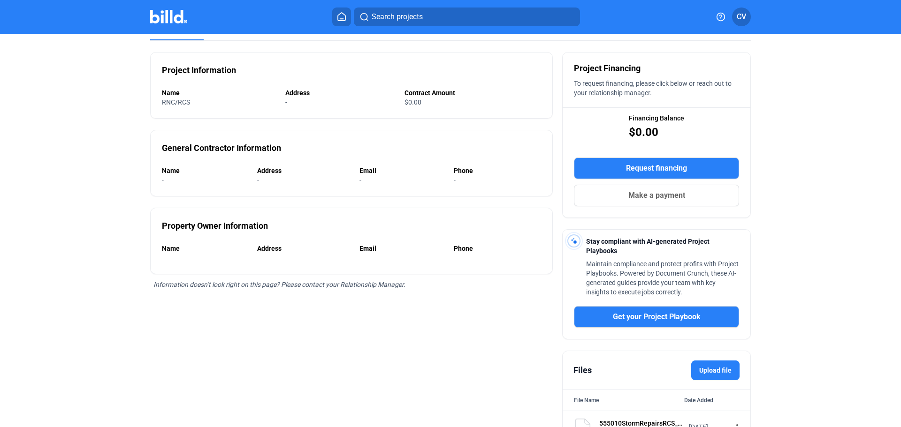
scroll to position [0, 0]
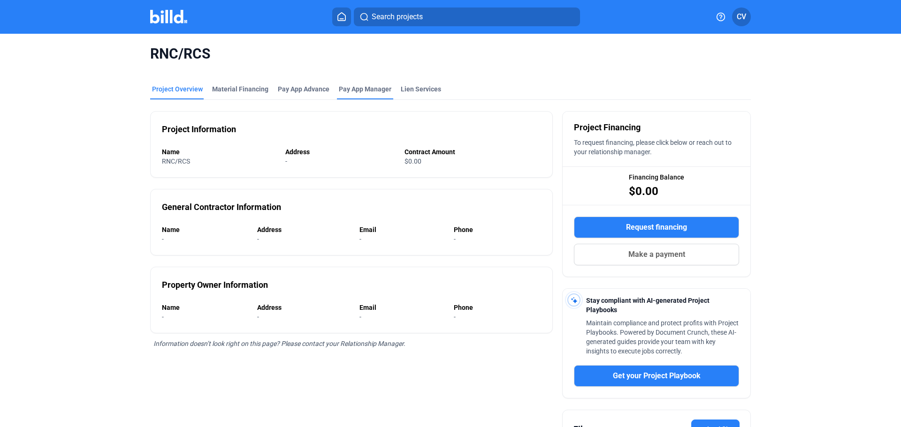
click at [356, 90] on span "Pay App Manager" at bounding box center [365, 88] width 53 height 9
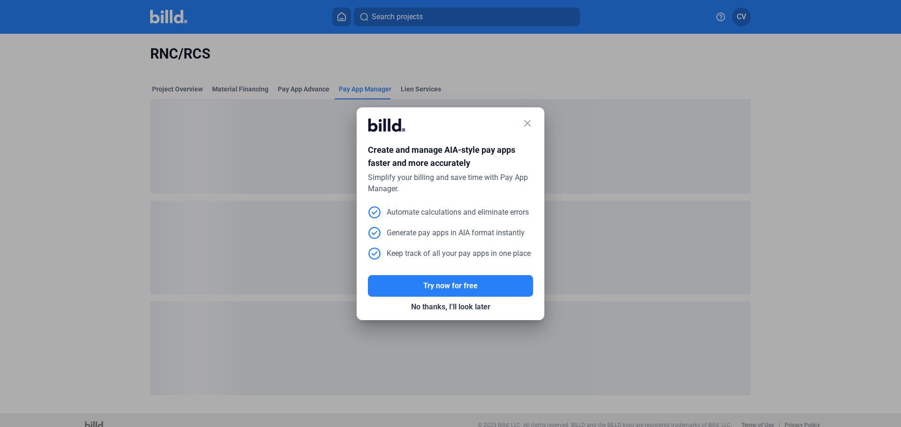
click at [532, 121] on mat-icon "close" at bounding box center [527, 123] width 11 height 11
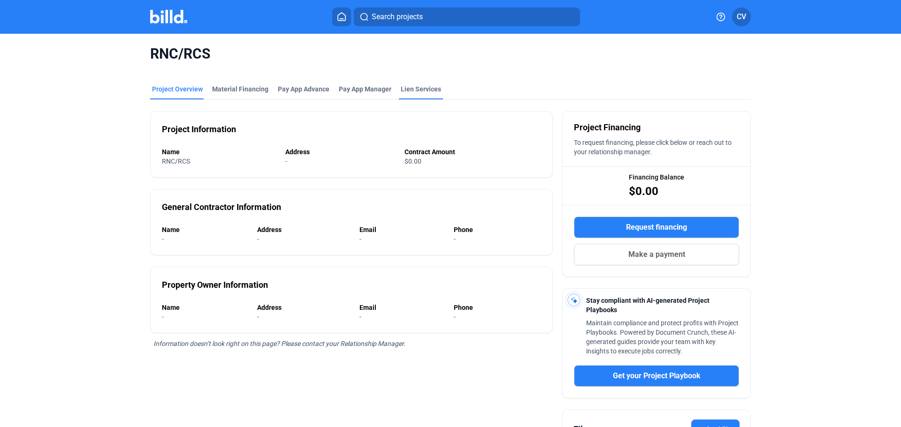
click at [418, 89] on div "Lien Services" at bounding box center [421, 88] width 40 height 9
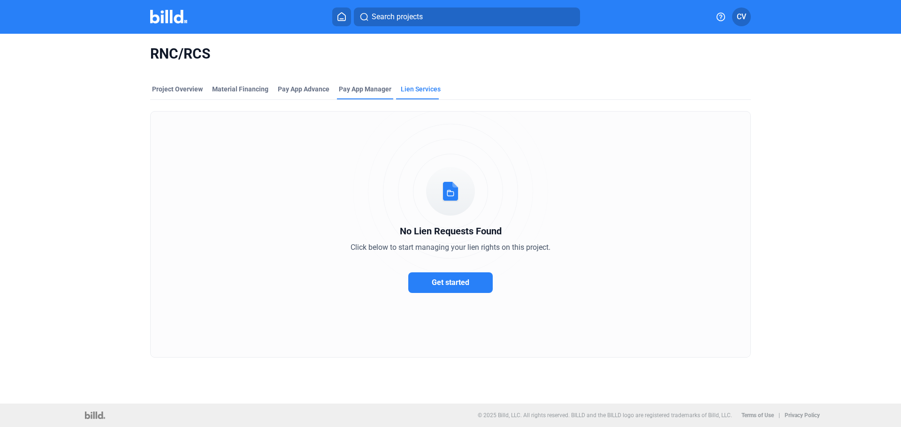
click at [379, 87] on span "Pay App Manager" at bounding box center [365, 88] width 53 height 9
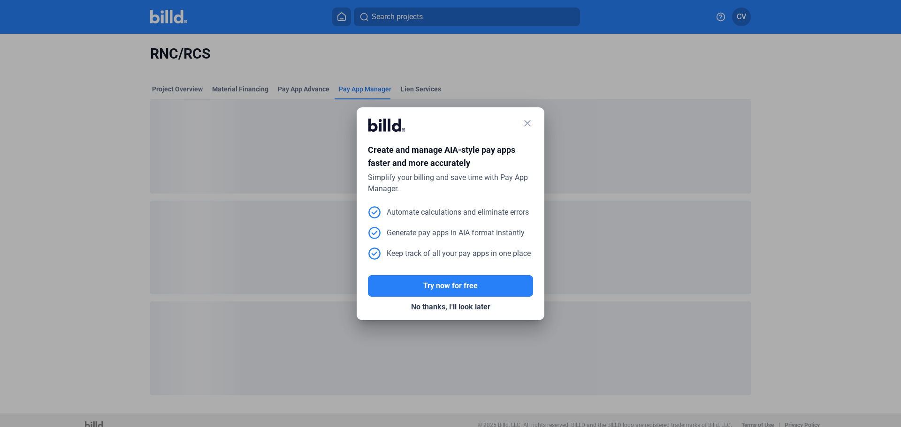
click at [524, 121] on mat-icon "close" at bounding box center [527, 123] width 11 height 11
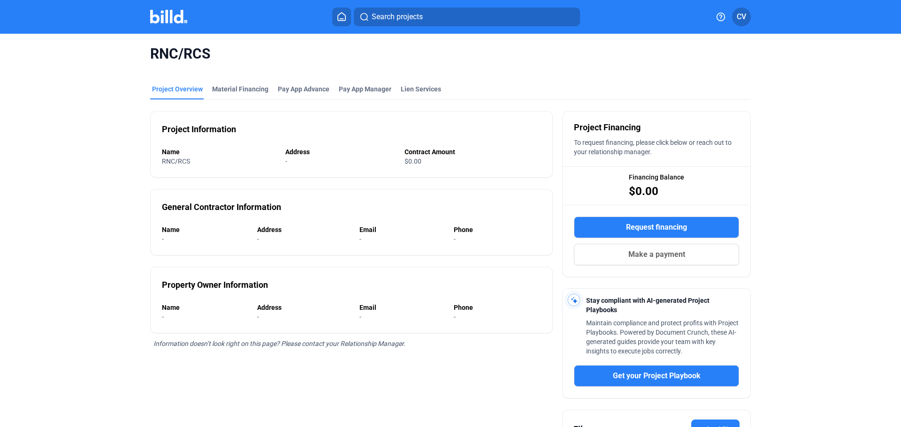
click at [299, 83] on mat-tab-group "Project Overview Material Financing Pay App Advance Pay App Manager Lien Servic…" at bounding box center [450, 289] width 601 height 431
click at [299, 88] on div "Pay App Advance" at bounding box center [304, 88] width 52 height 9
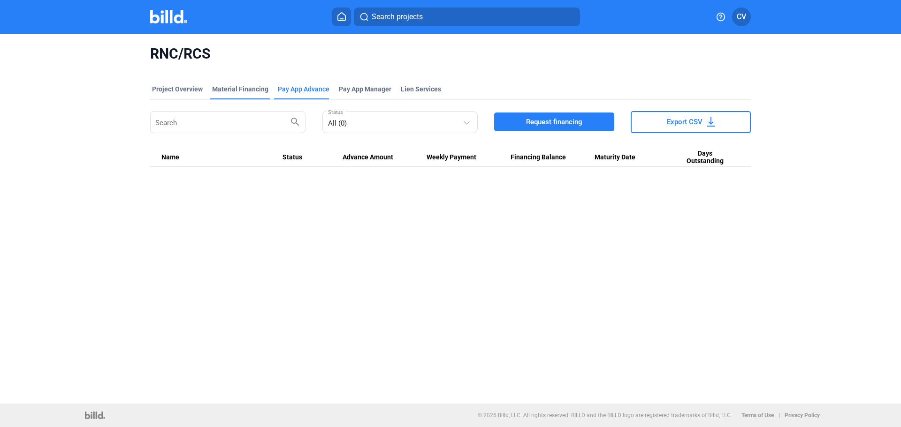
click at [234, 88] on div "Material Financing" at bounding box center [240, 88] width 56 height 9
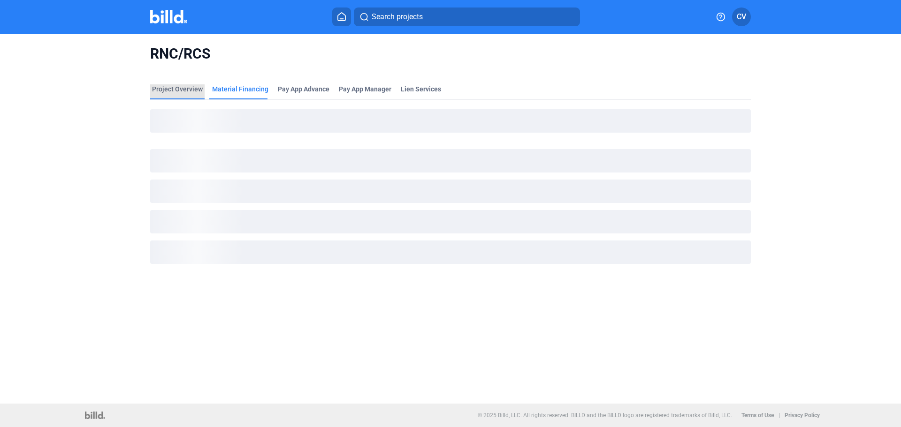
click at [180, 86] on div "Project Overview" at bounding box center [177, 88] width 51 height 9
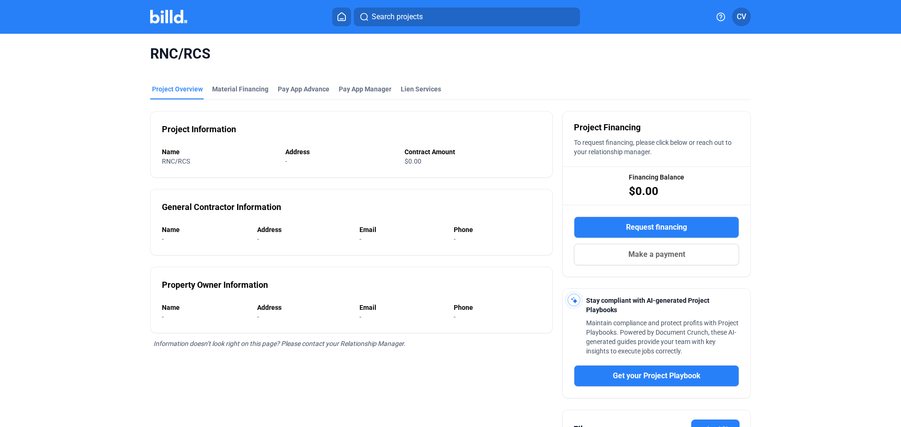
click at [342, 15] on icon at bounding box center [341, 16] width 9 height 9
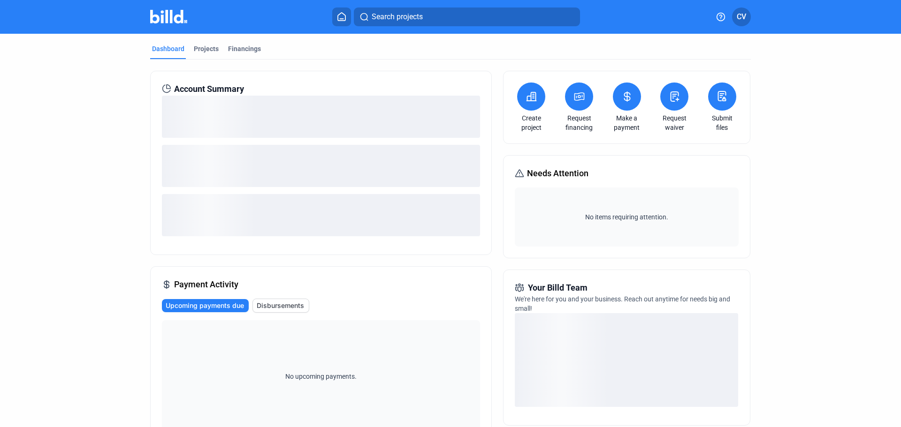
click at [205, 43] on mat-tab-group "Dashboard Projects Financings Account Summary Payment Activity Upcoming payment…" at bounding box center [450, 329] width 601 height 591
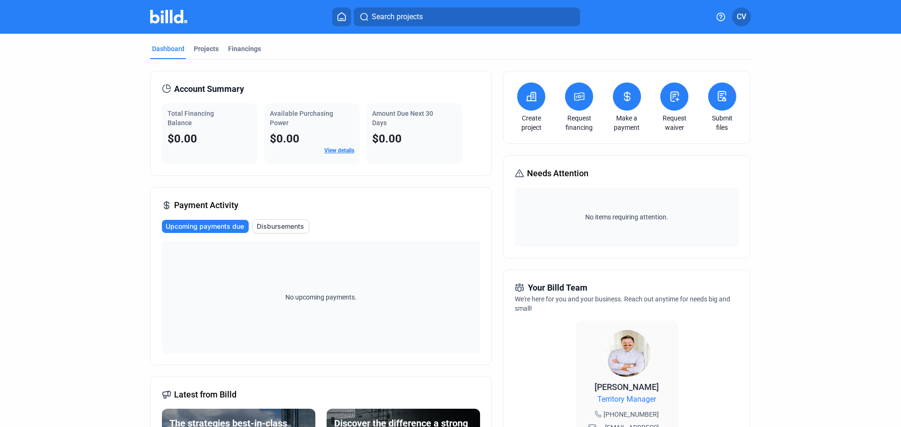
click at [329, 151] on link "View details" at bounding box center [339, 150] width 30 height 7
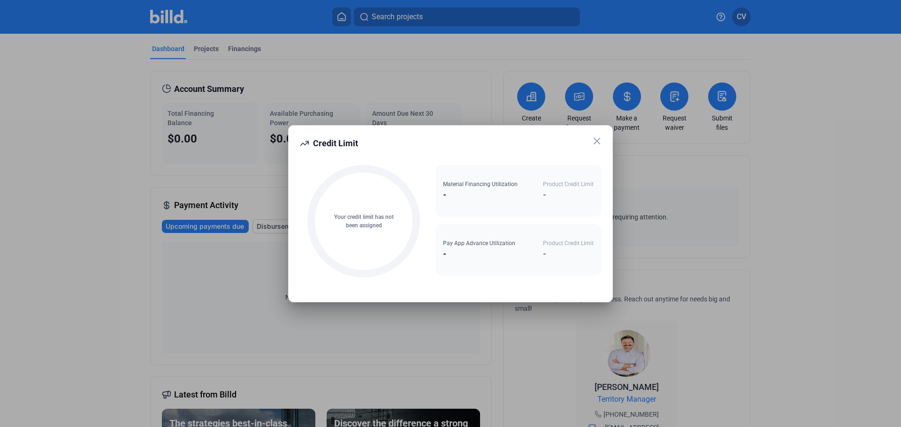
click at [597, 143] on icon at bounding box center [596, 141] width 11 height 11
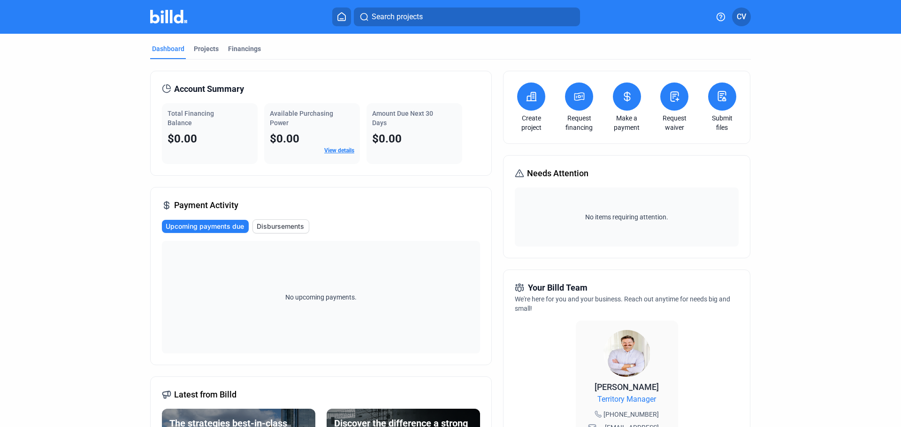
click at [743, 20] on span "CV" at bounding box center [741, 16] width 9 height 11
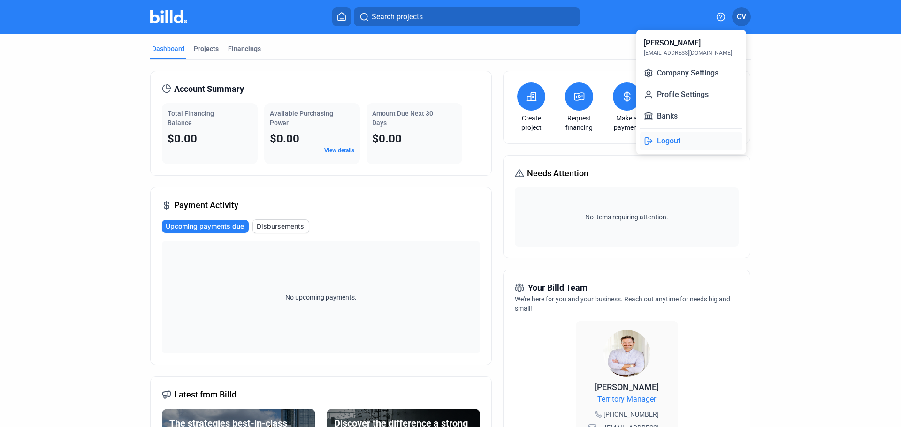
click at [674, 140] on button "Logout" at bounding box center [691, 141] width 102 height 19
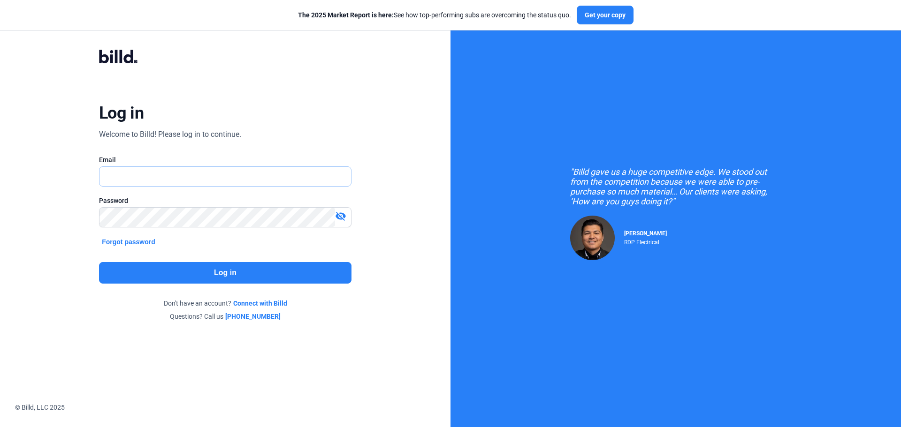
type input "[EMAIL_ADDRESS][DOMAIN_NAME]"
